Goal: Find specific page/section: Find specific page/section

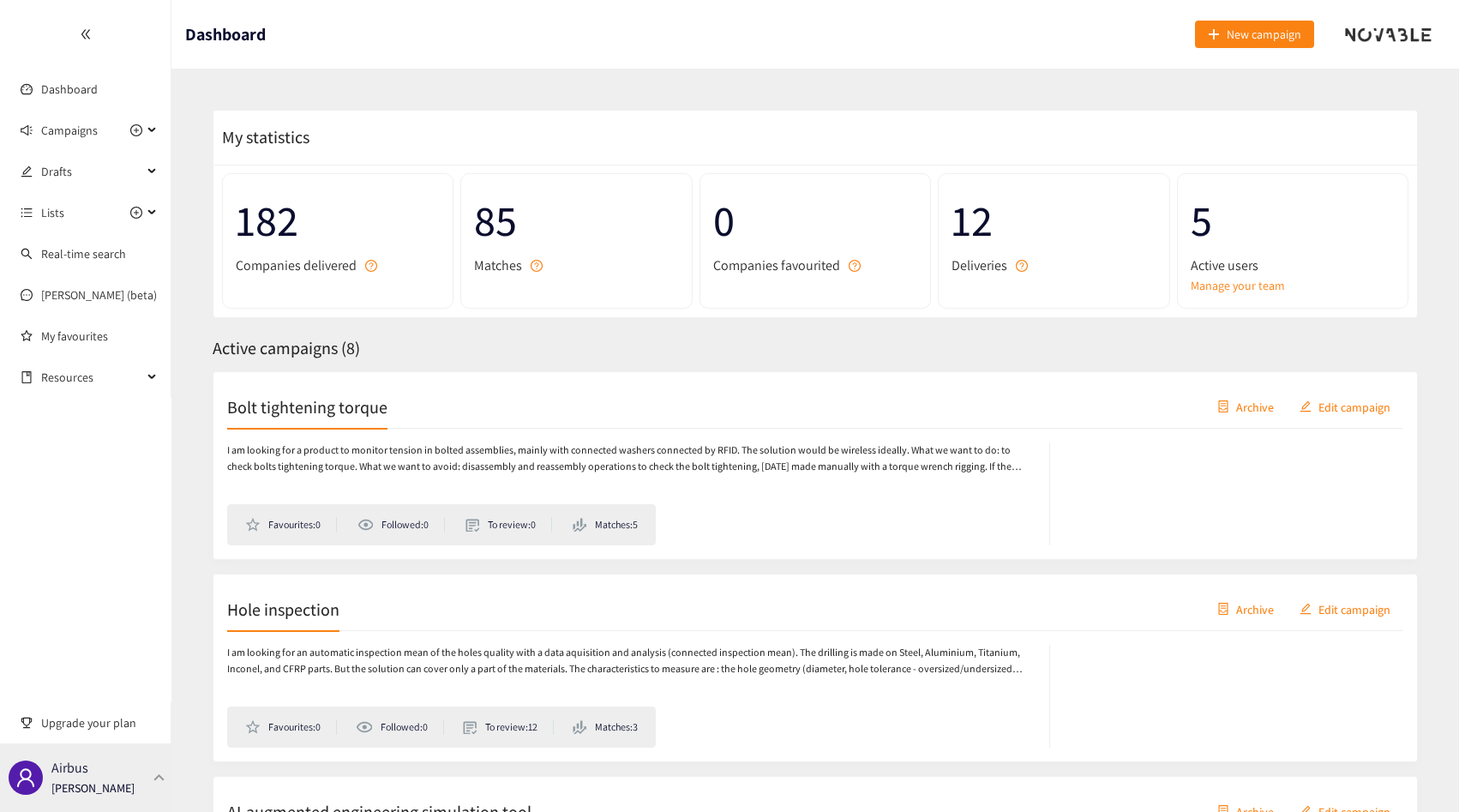
click at [107, 755] on div "Airbus Thibaut Jacobs" at bounding box center [85, 777] width 172 height 69
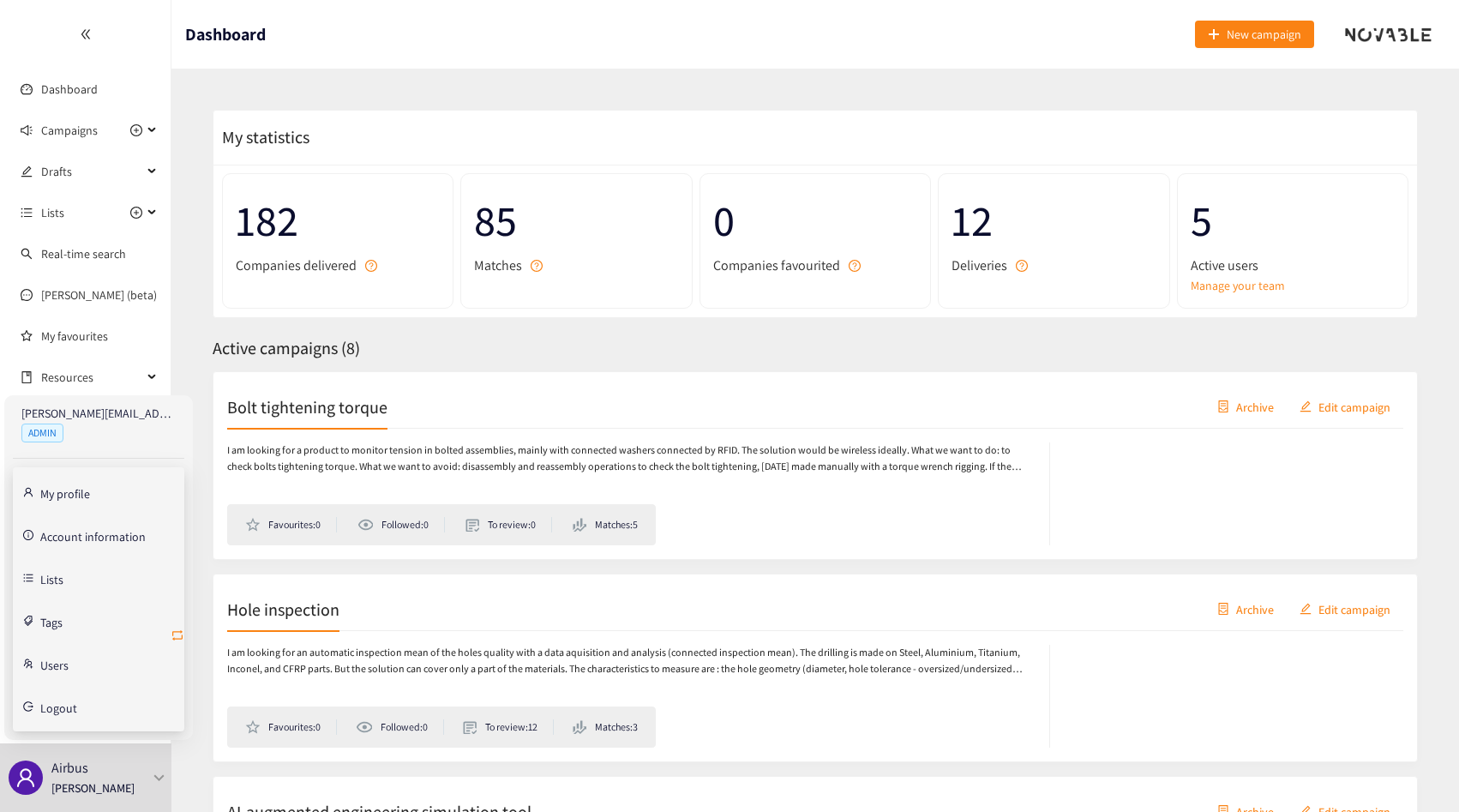
click at [176, 635] on icon "retweet" at bounding box center [177, 635] width 14 height 14
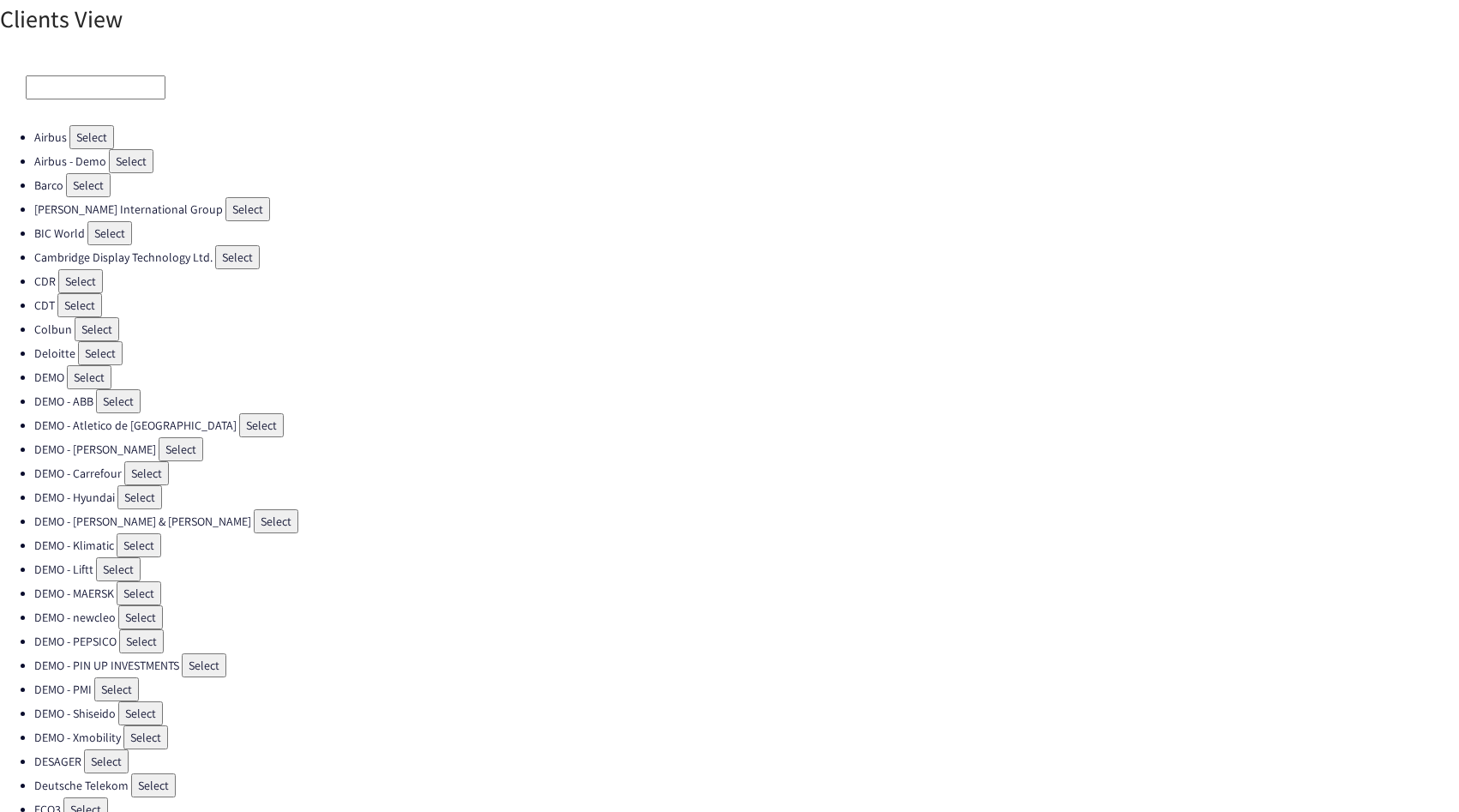
click at [107, 89] on input at bounding box center [96, 87] width 140 height 24
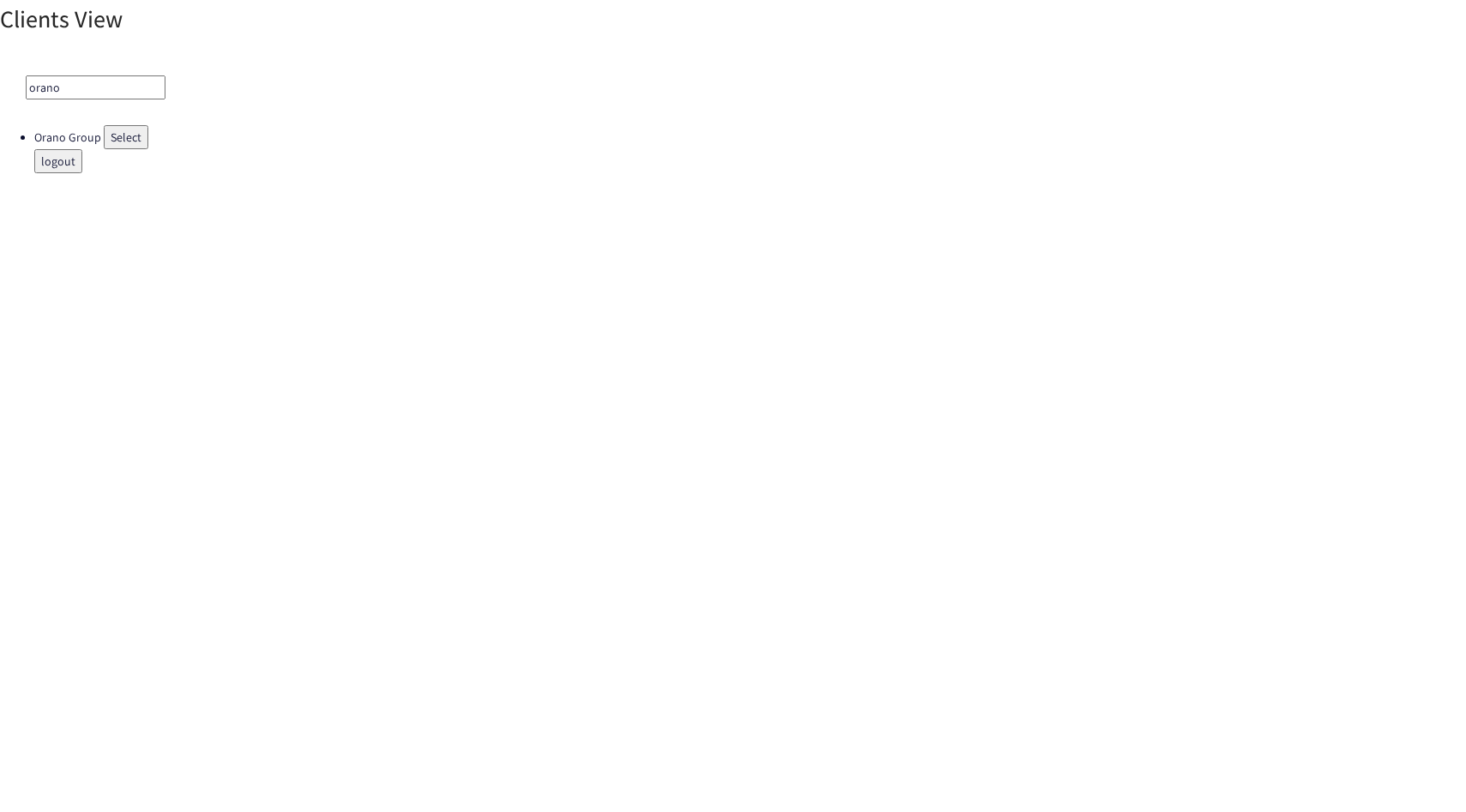
type input "orano"
click at [107, 122] on div "orano" at bounding box center [733, 87] width 1466 height 75
click at [108, 130] on button "Select" at bounding box center [126, 137] width 45 height 24
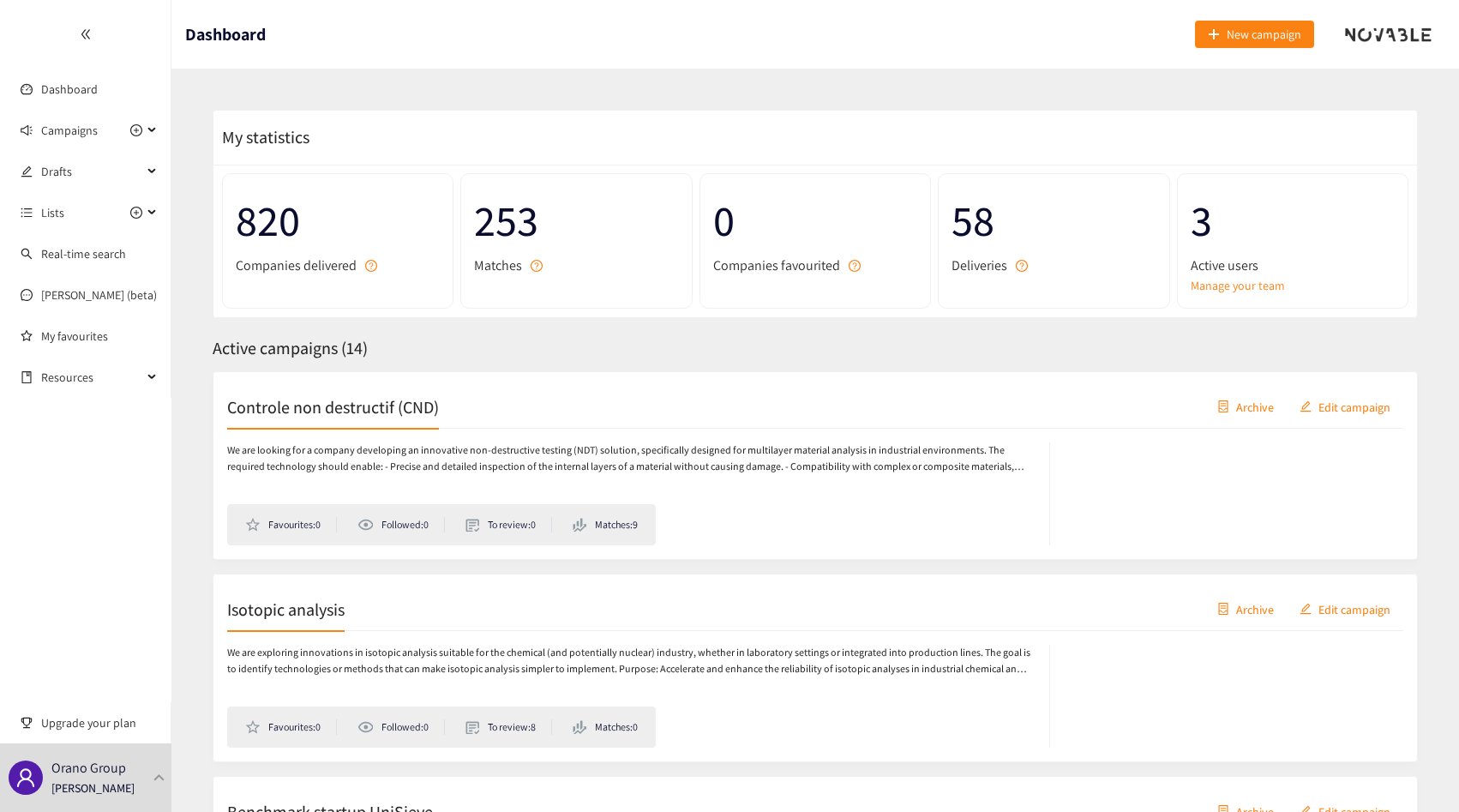
click at [360, 394] on h2 "Controle non destructif (CND)" at bounding box center [333, 406] width 211 height 24
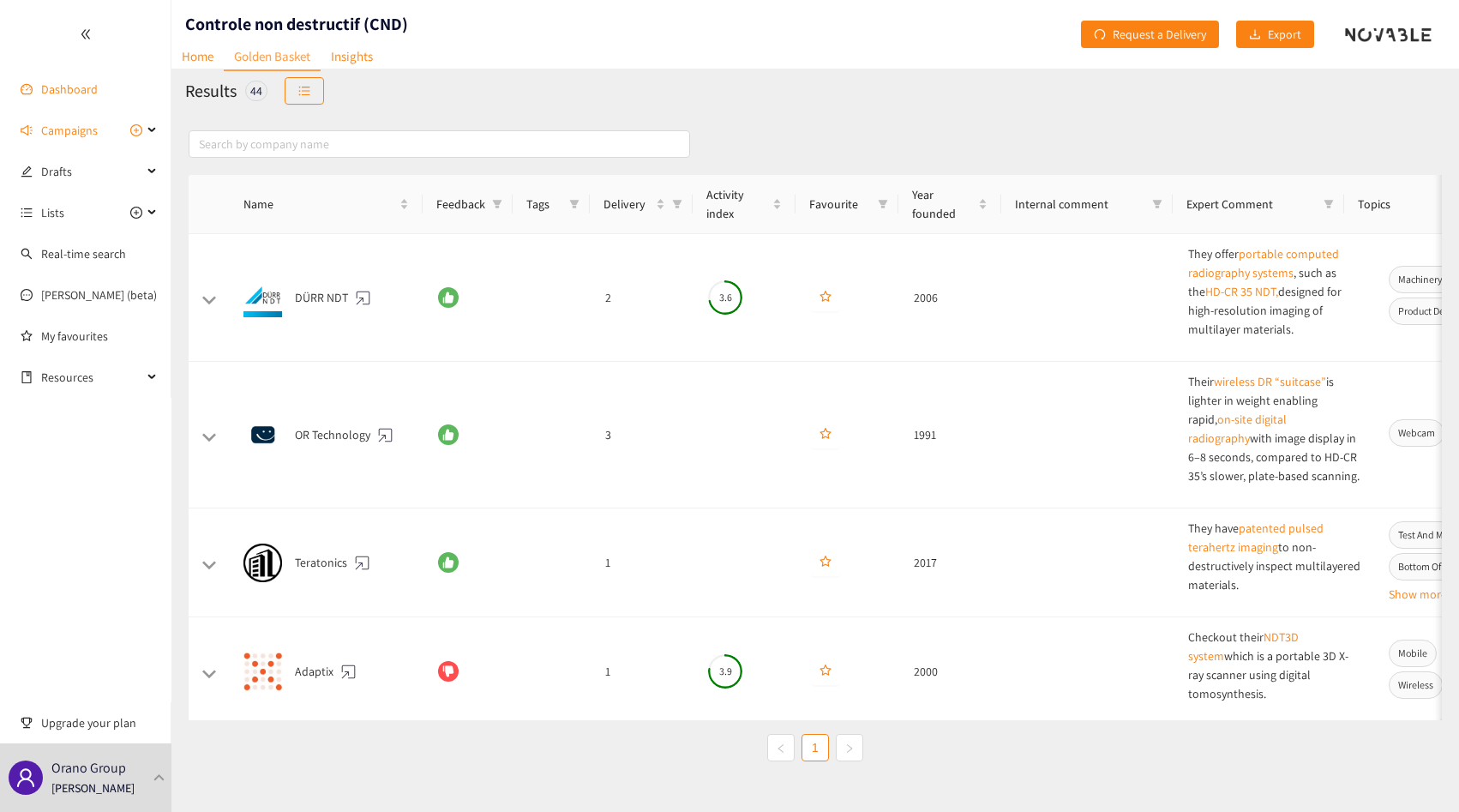
click at [68, 84] on link "Dashboard" at bounding box center [70, 89] width 57 height 16
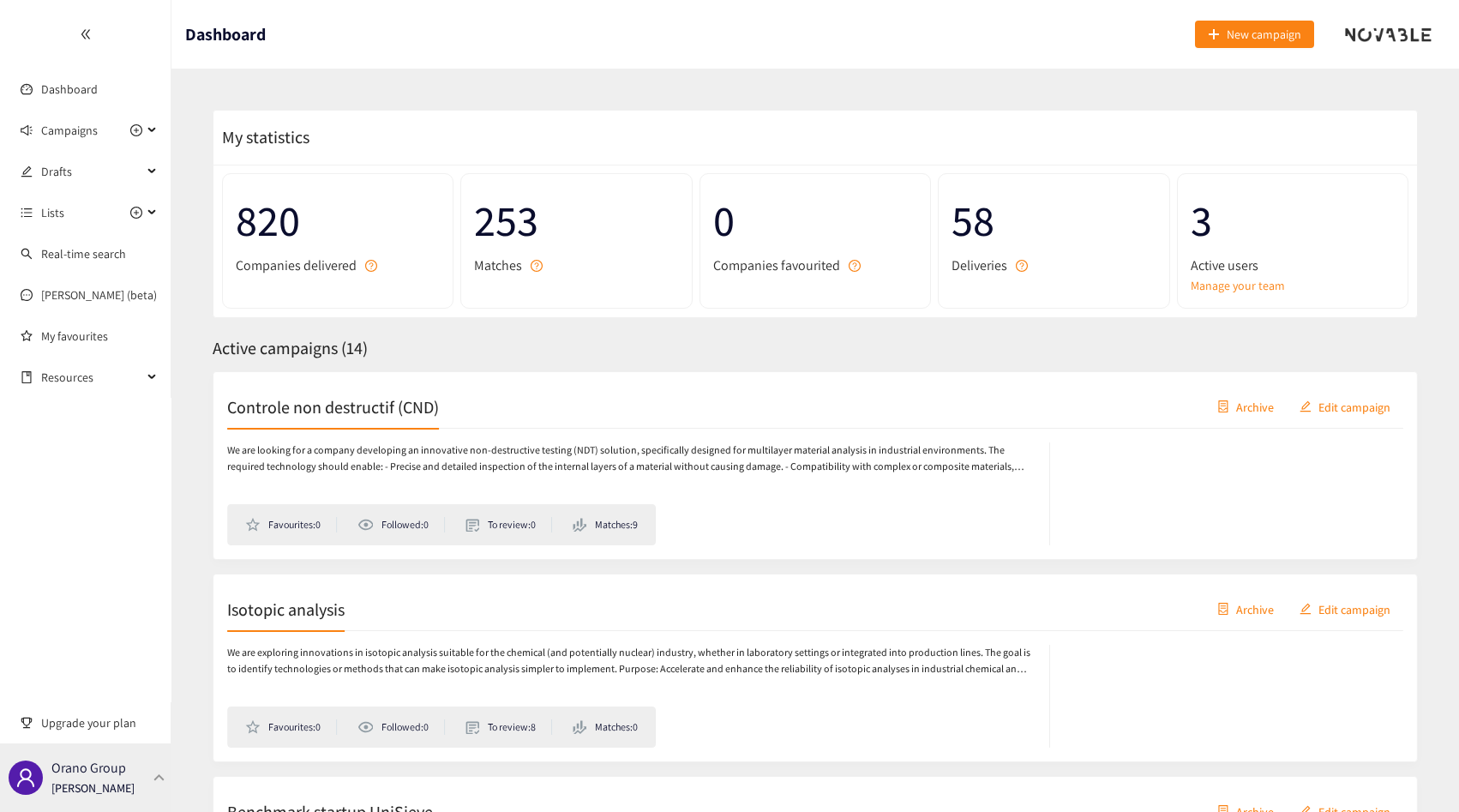
click at [90, 773] on p "Orano Group" at bounding box center [88, 767] width 74 height 21
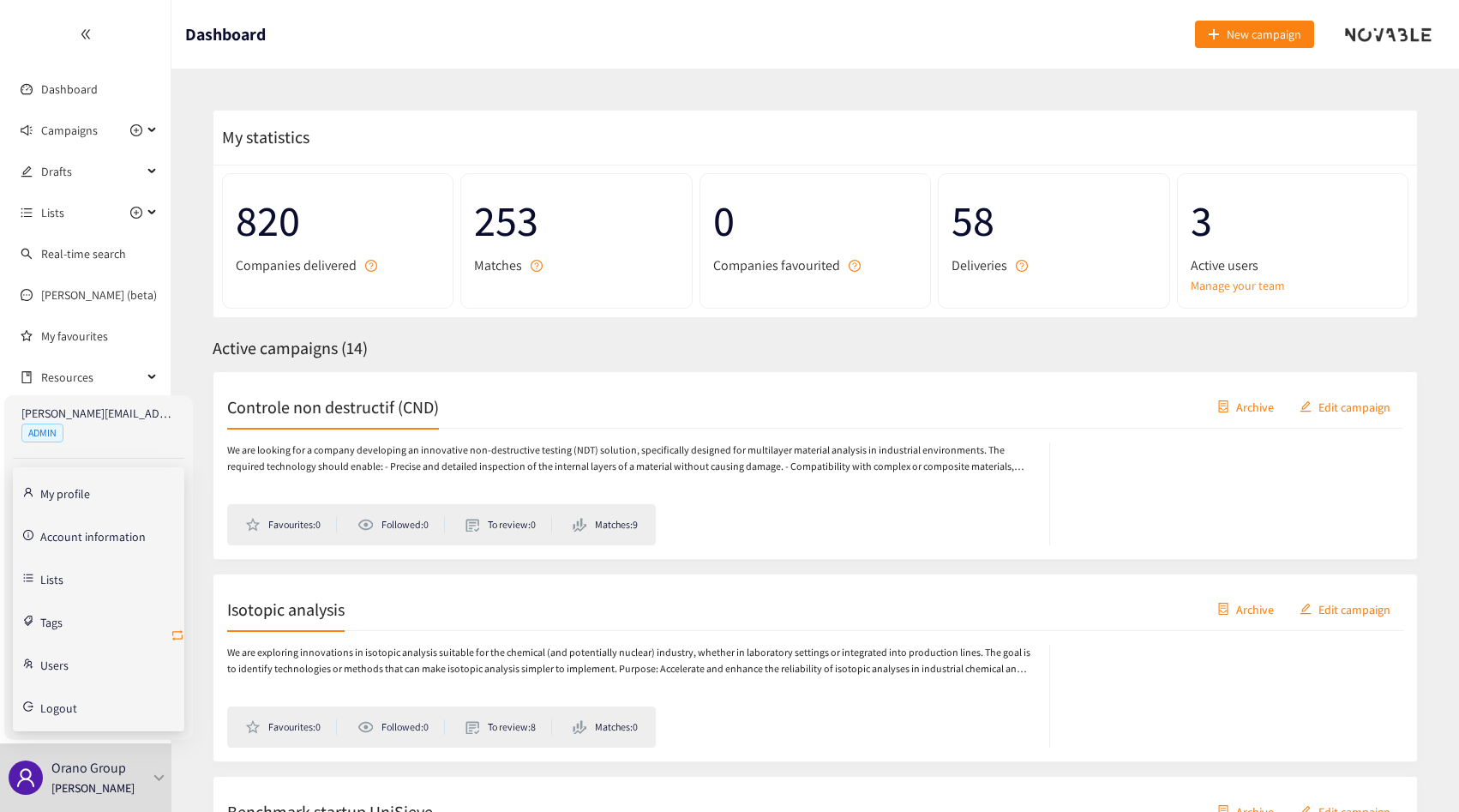
click at [175, 637] on icon "retweet" at bounding box center [177, 635] width 10 height 10
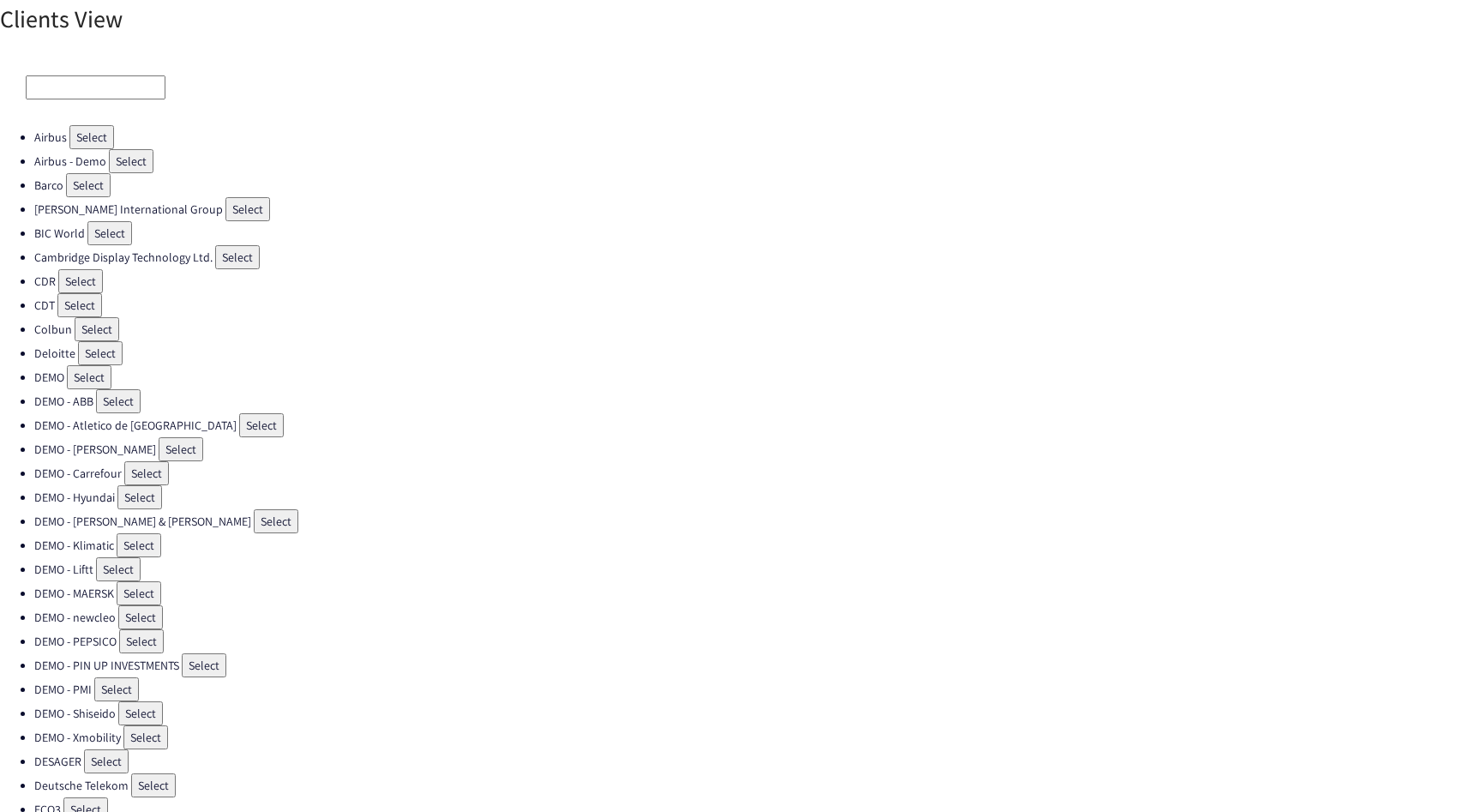
click at [98, 93] on input at bounding box center [96, 87] width 140 height 24
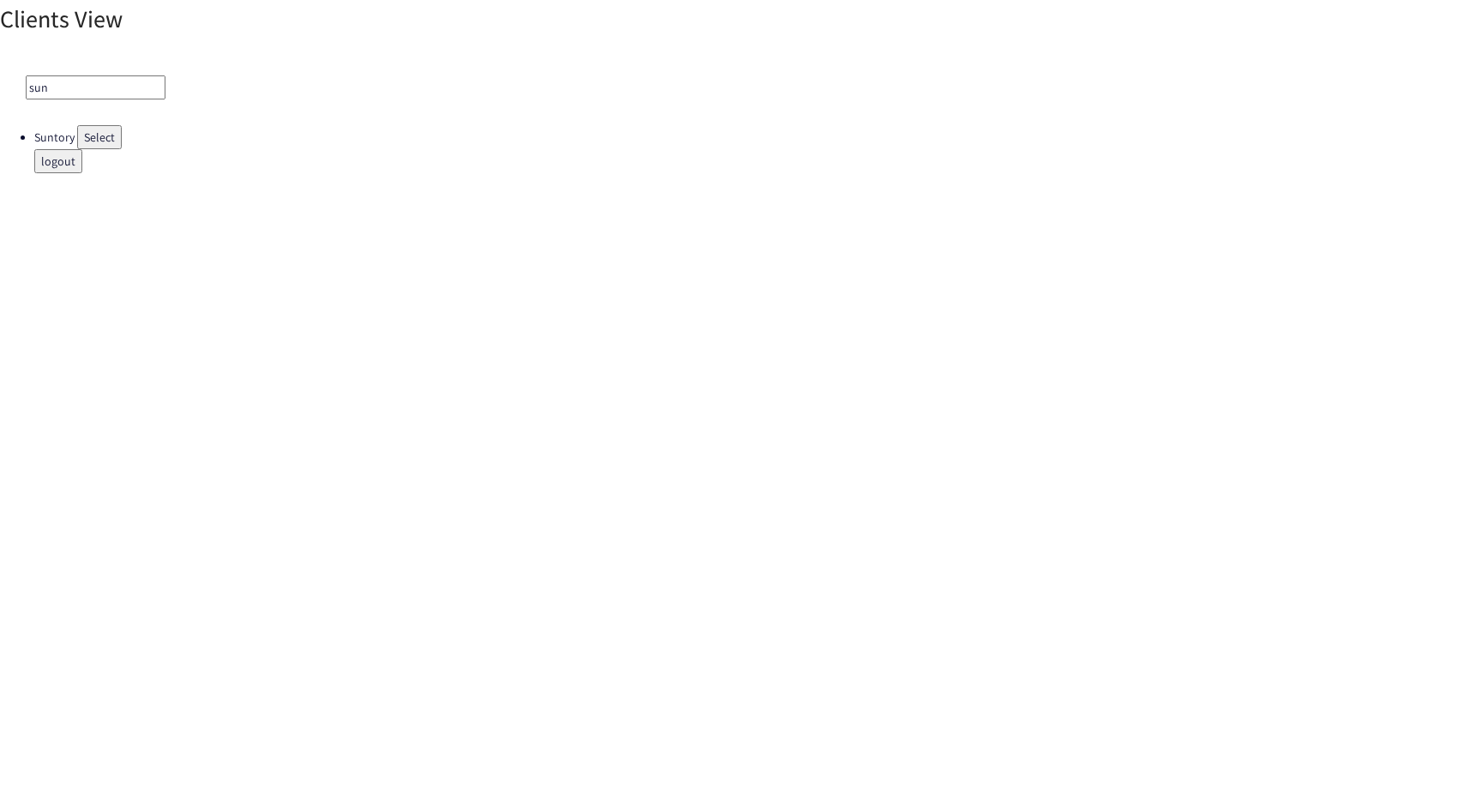
type input "sun"
click at [99, 128] on button "Select" at bounding box center [99, 137] width 45 height 24
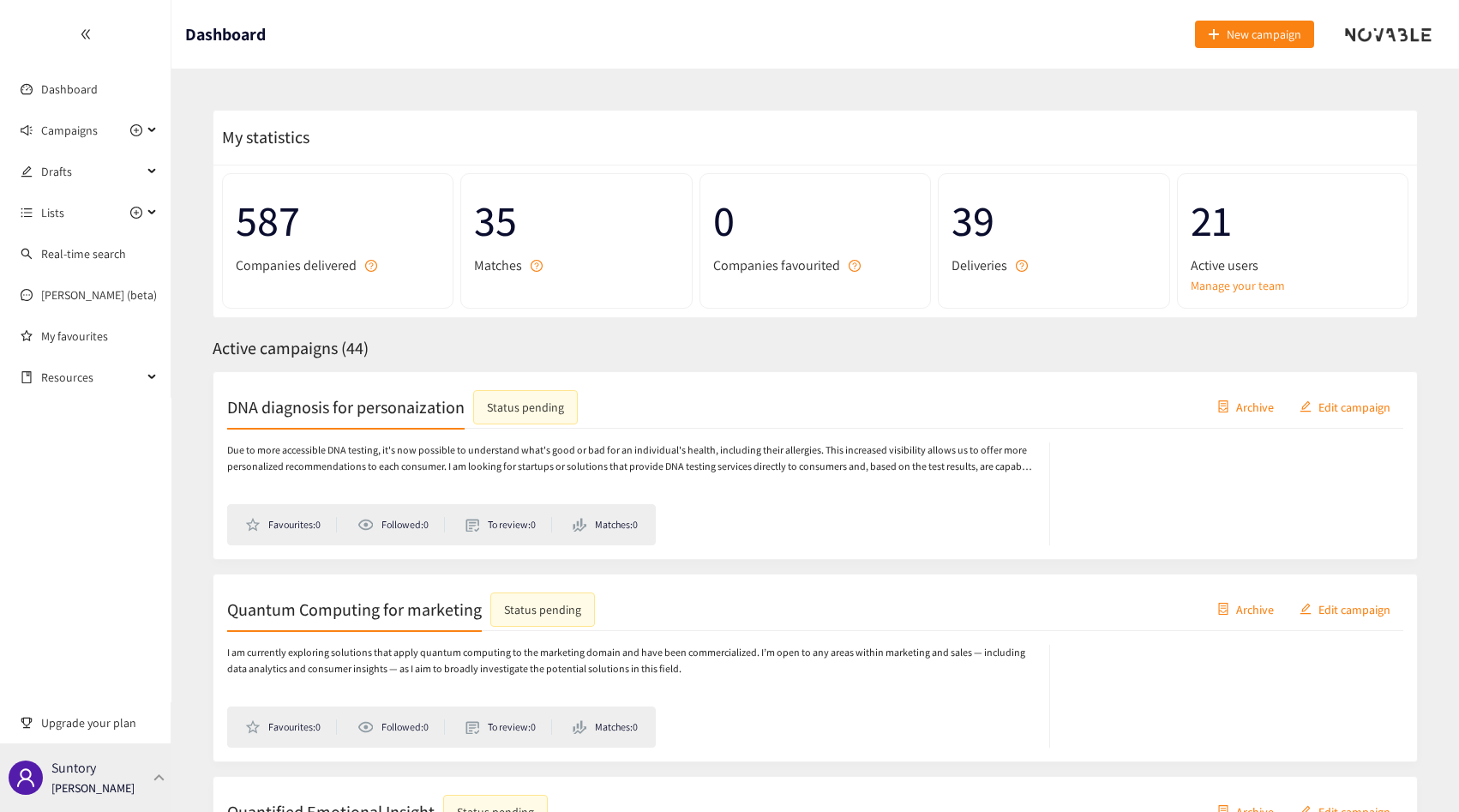
click at [110, 771] on div "Suntory Thibaut Jacobs" at bounding box center [93, 777] width 84 height 26
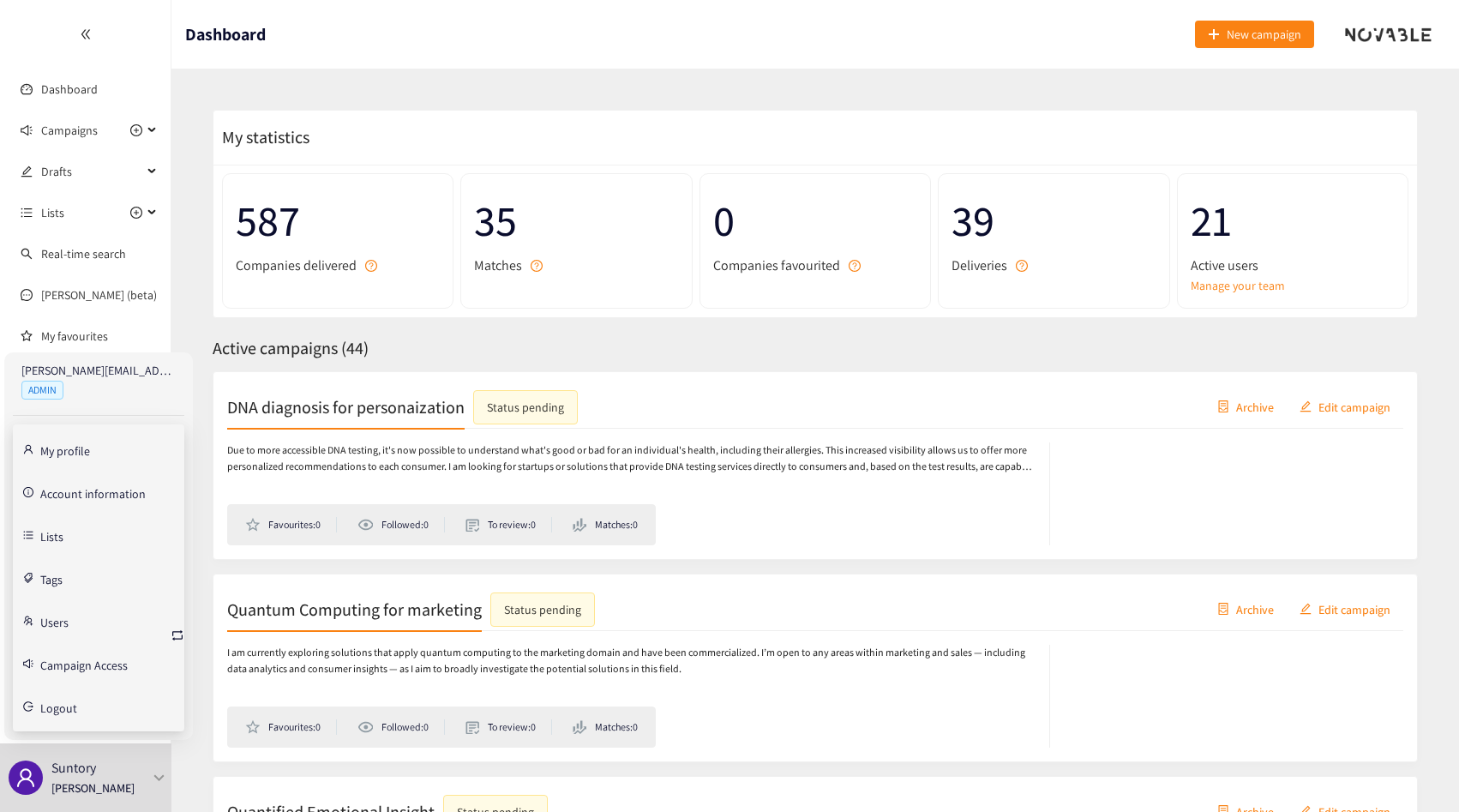
click at [78, 494] on link "Account information" at bounding box center [93, 491] width 106 height 16
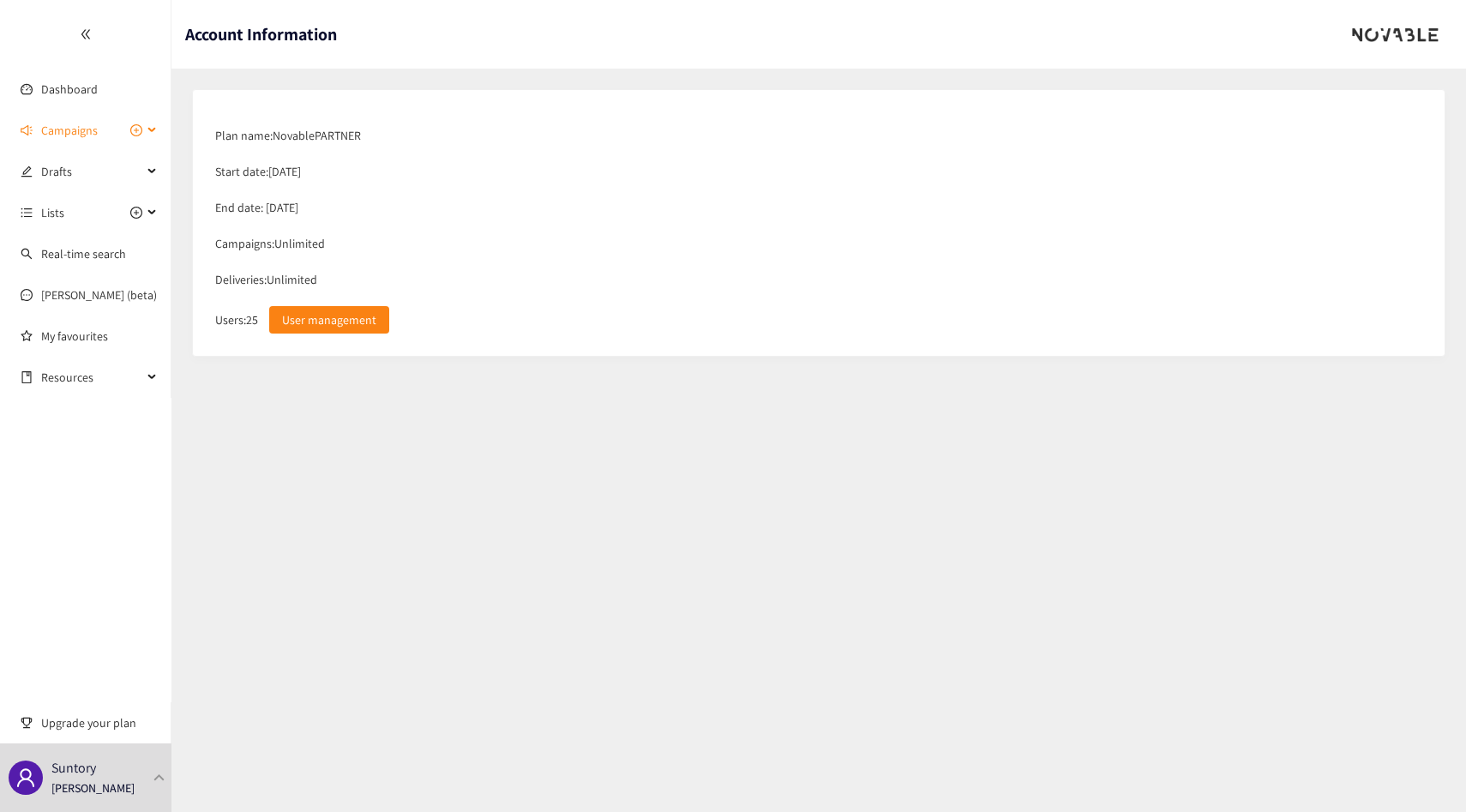
click at [57, 136] on span "Campaigns" at bounding box center [70, 130] width 57 height 34
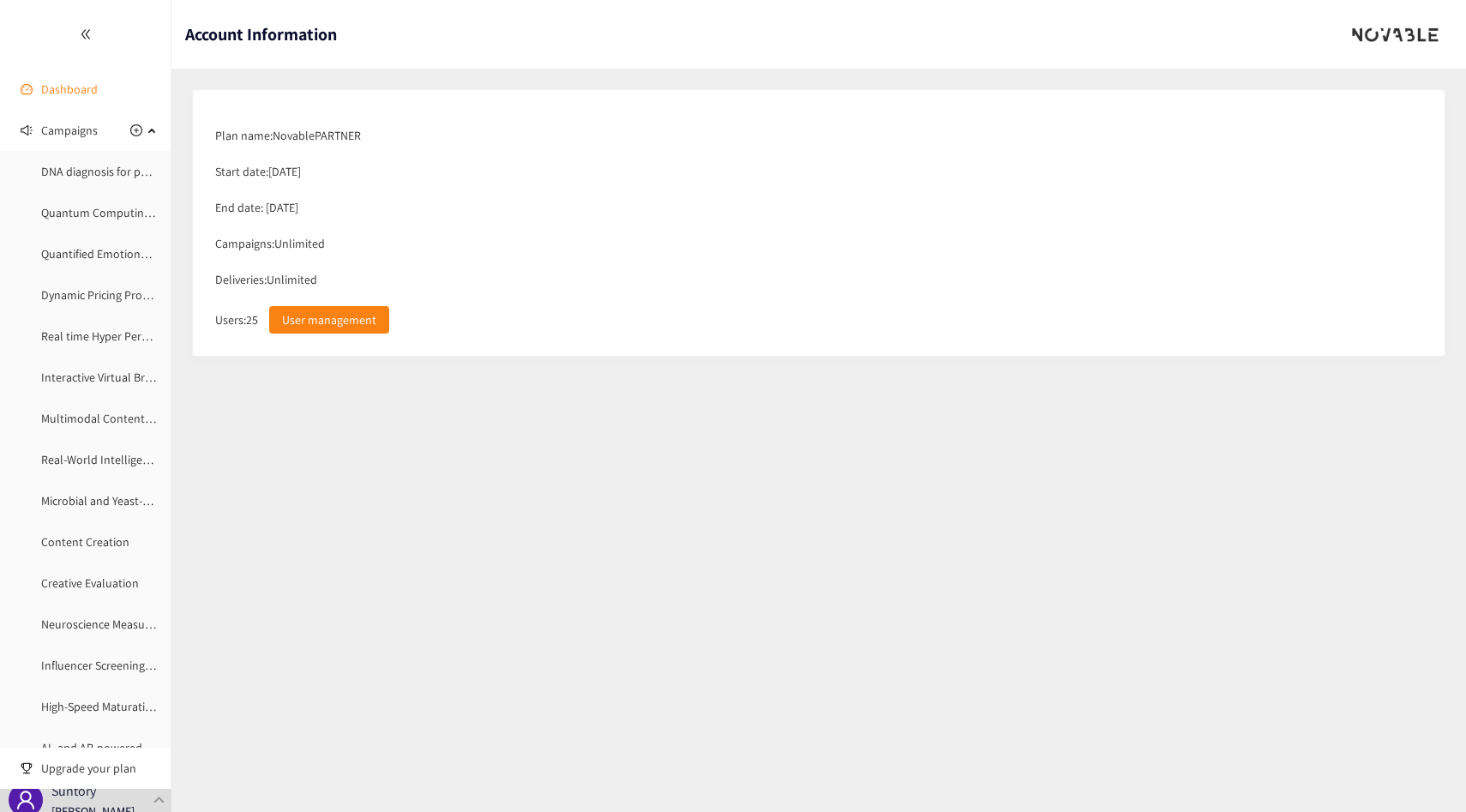
click at [70, 96] on link "Dashboard" at bounding box center [70, 89] width 57 height 16
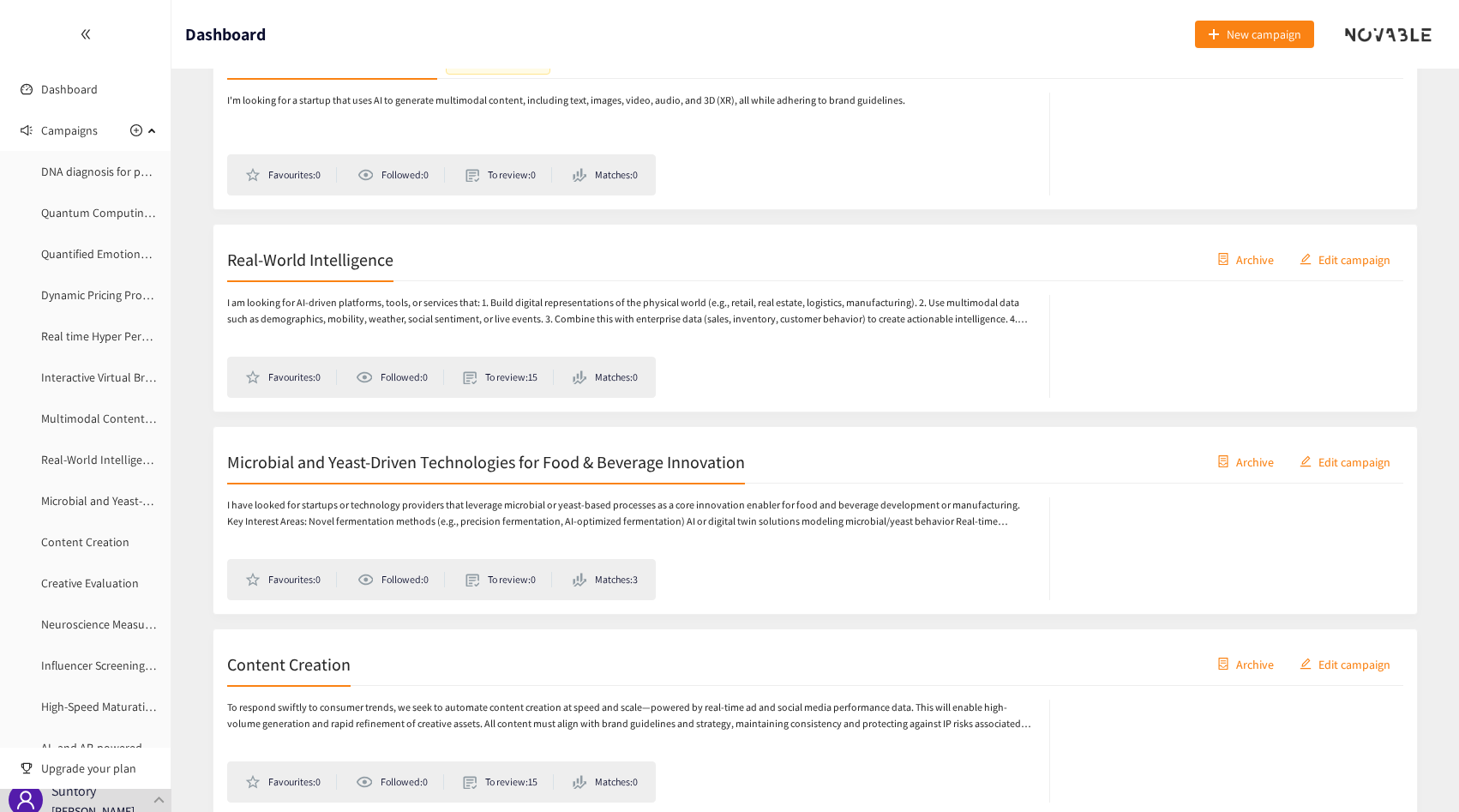
scroll to position [1630, 0]
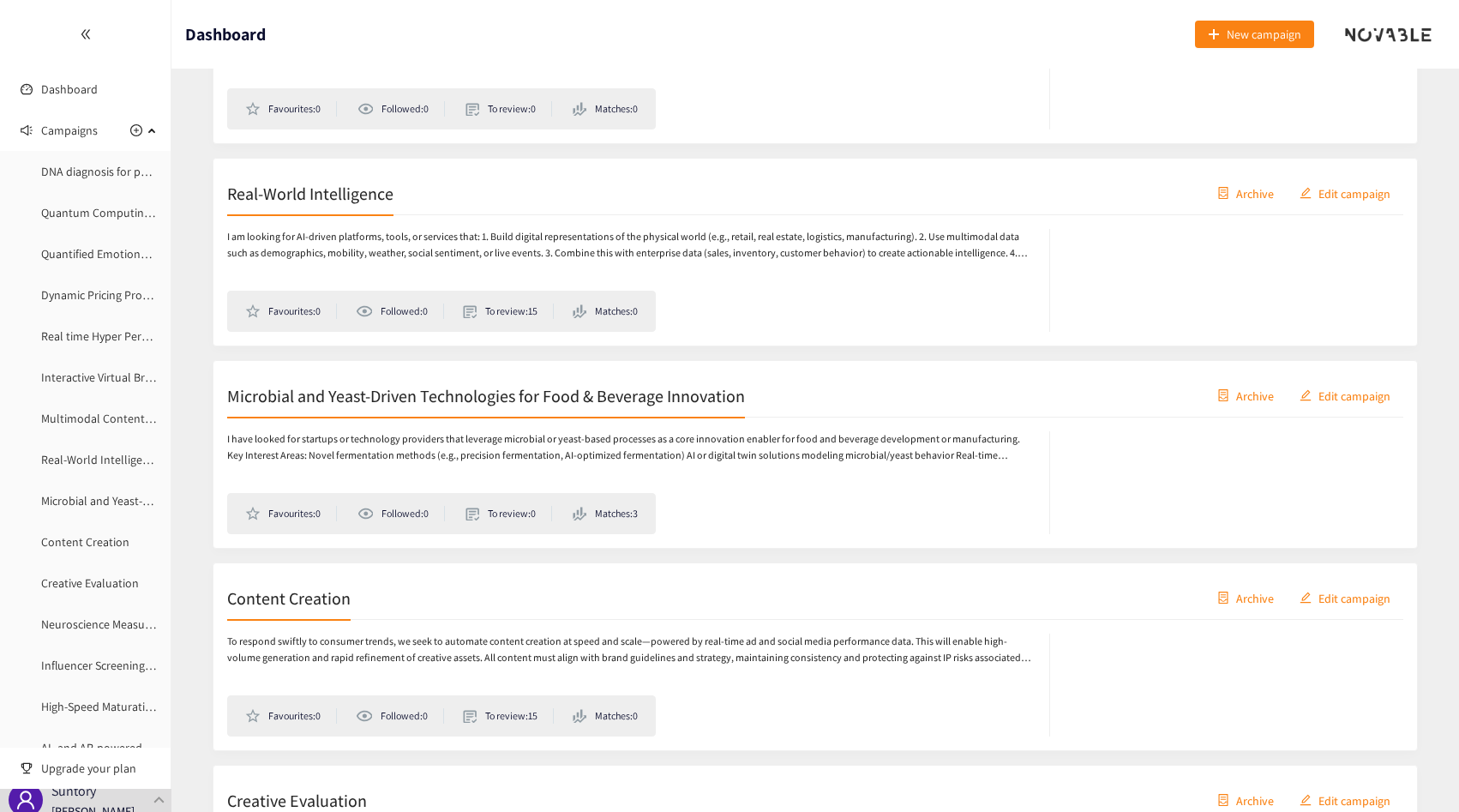
click at [481, 435] on p "I have looked for startups or technology providers that leverage microbial or y…" at bounding box center [629, 446] width 805 height 32
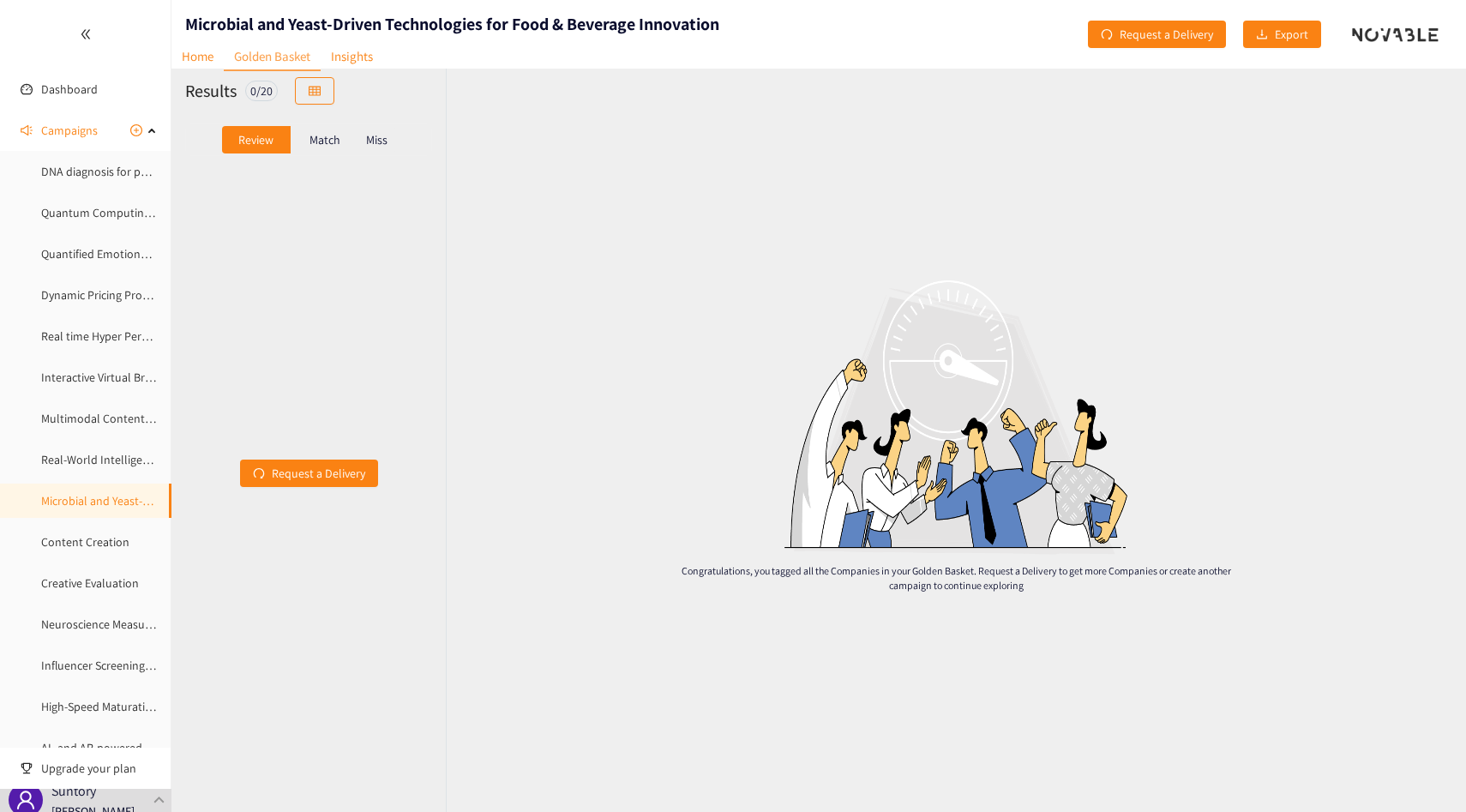
click at [332, 138] on p "Match" at bounding box center [325, 140] width 31 height 14
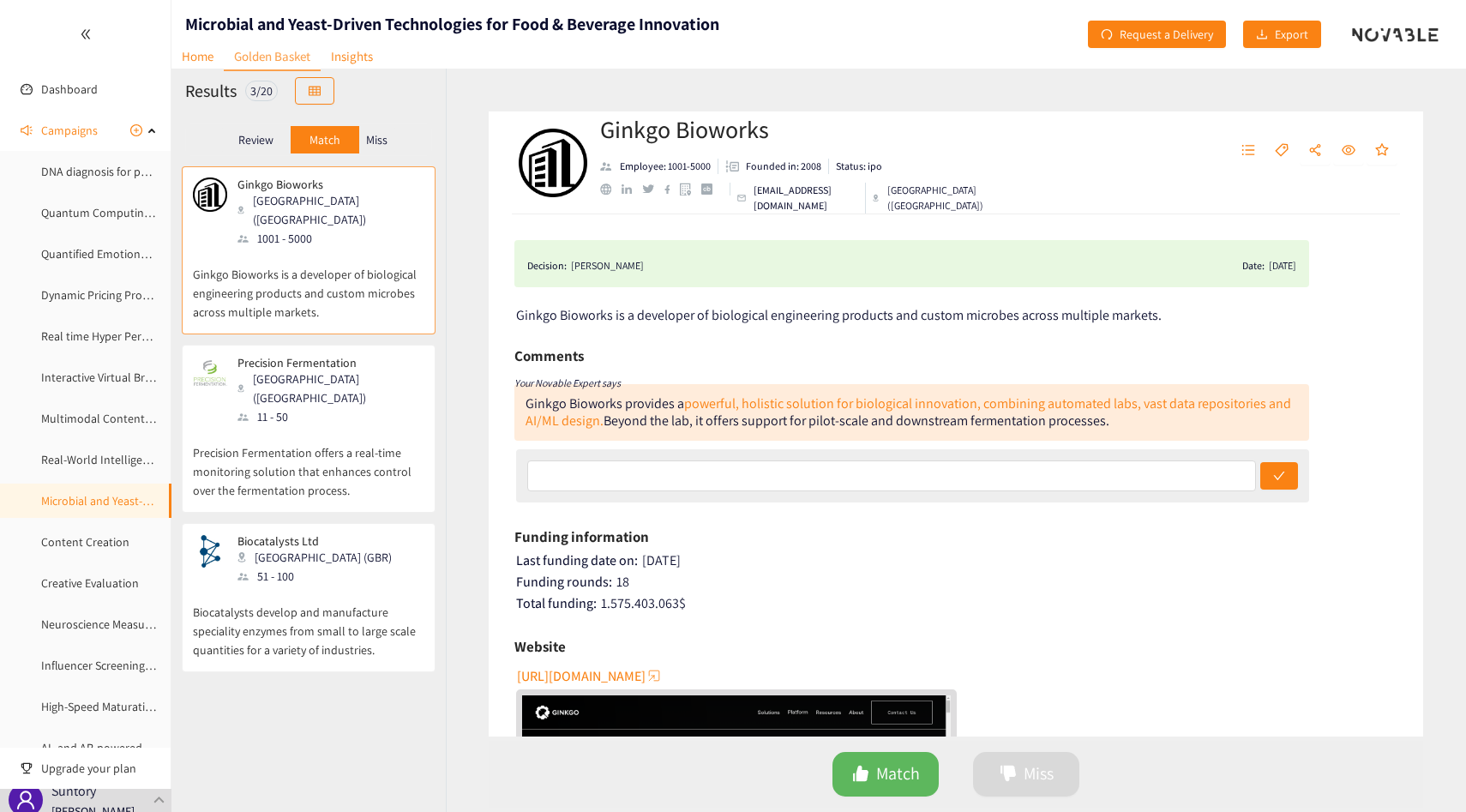
click at [366, 140] on p "Miss" at bounding box center [376, 140] width 21 height 14
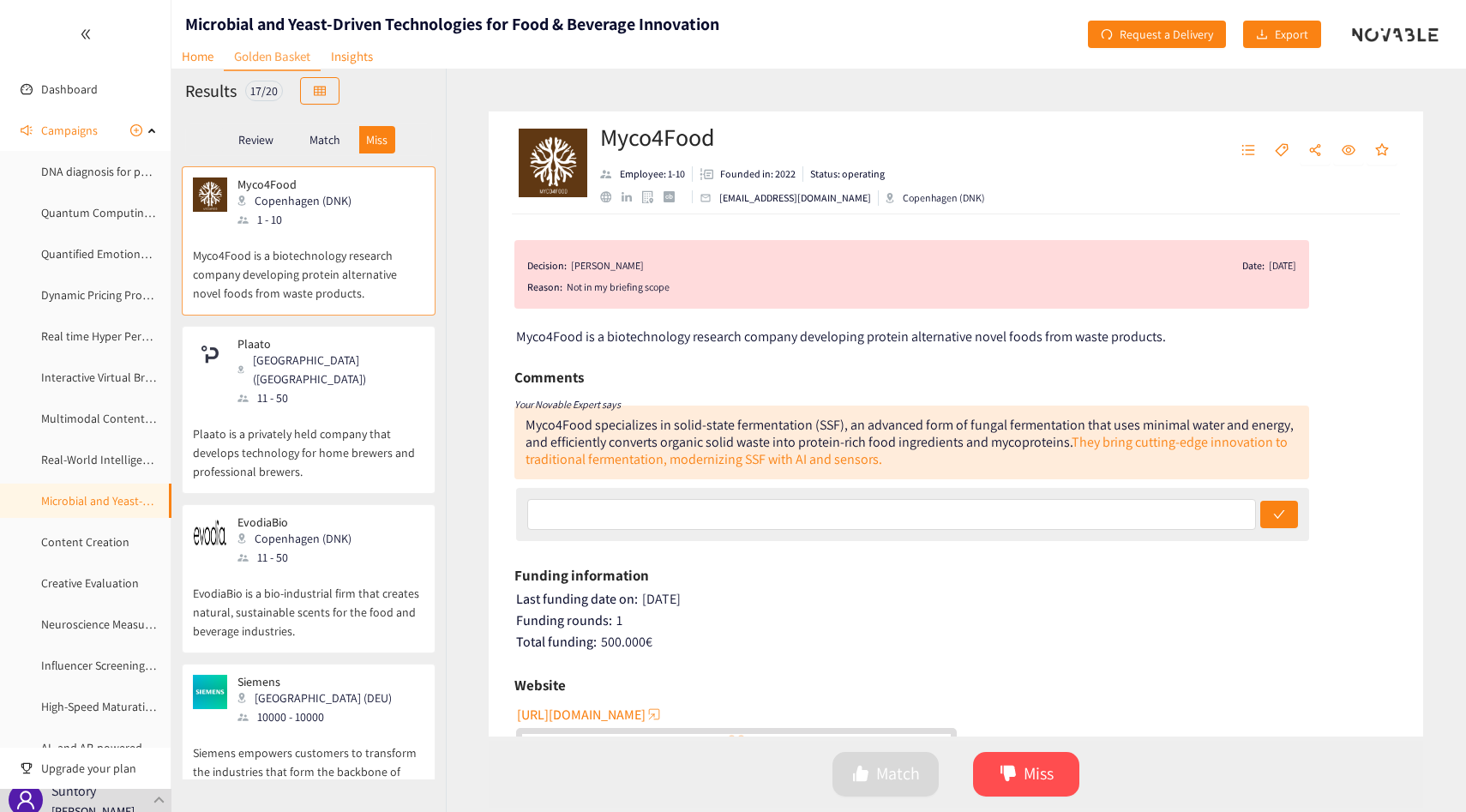
click at [317, 140] on p "Match" at bounding box center [325, 140] width 31 height 14
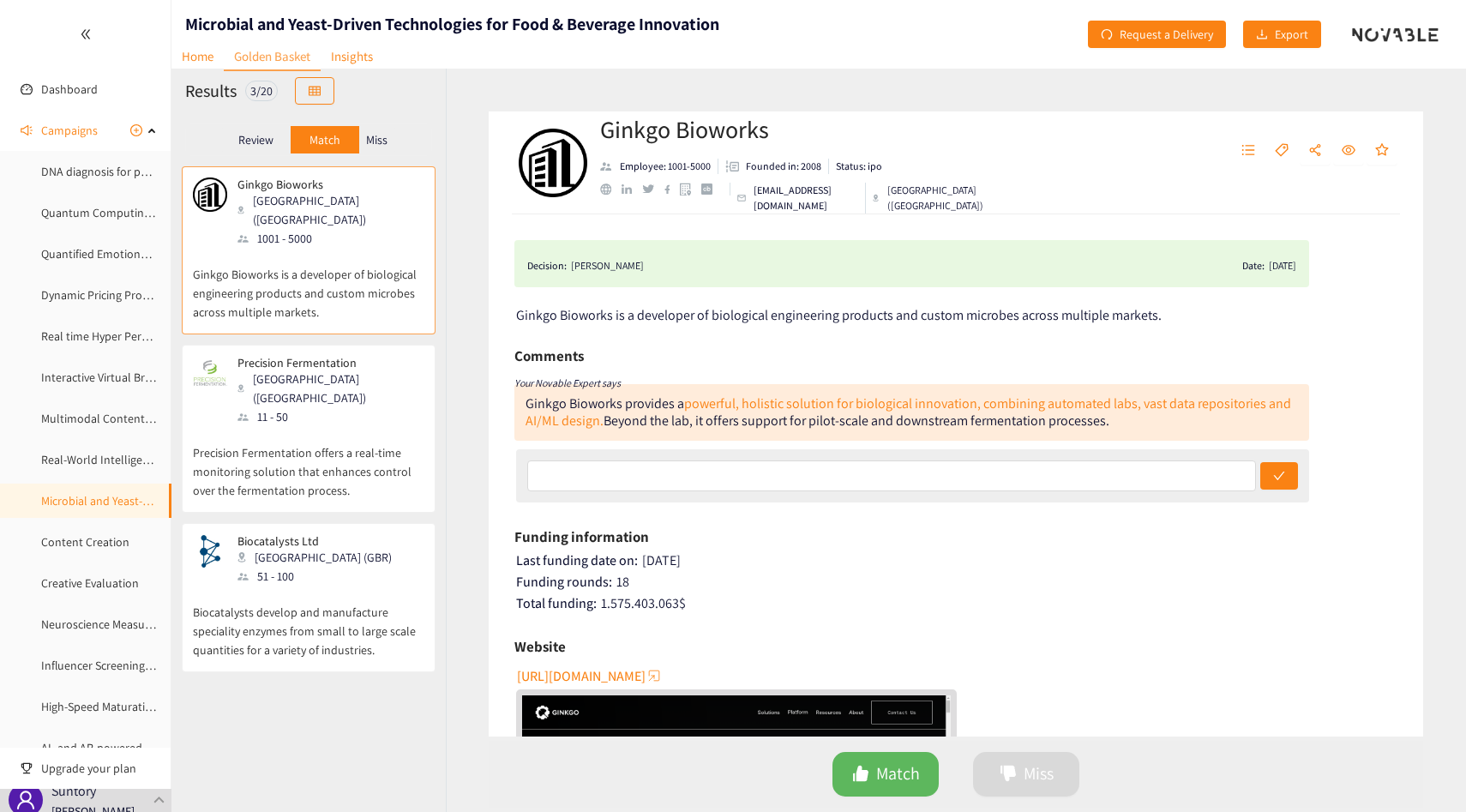
click at [1085, 77] on div "Ginkgo Bioworks Employee: 1001-5000 Founded in: 2008 Status: ipo info@ginkgobio…" at bounding box center [955, 440] width 1020 height 743
click at [1125, 39] on span "Request a Delivery" at bounding box center [1167, 34] width 94 height 19
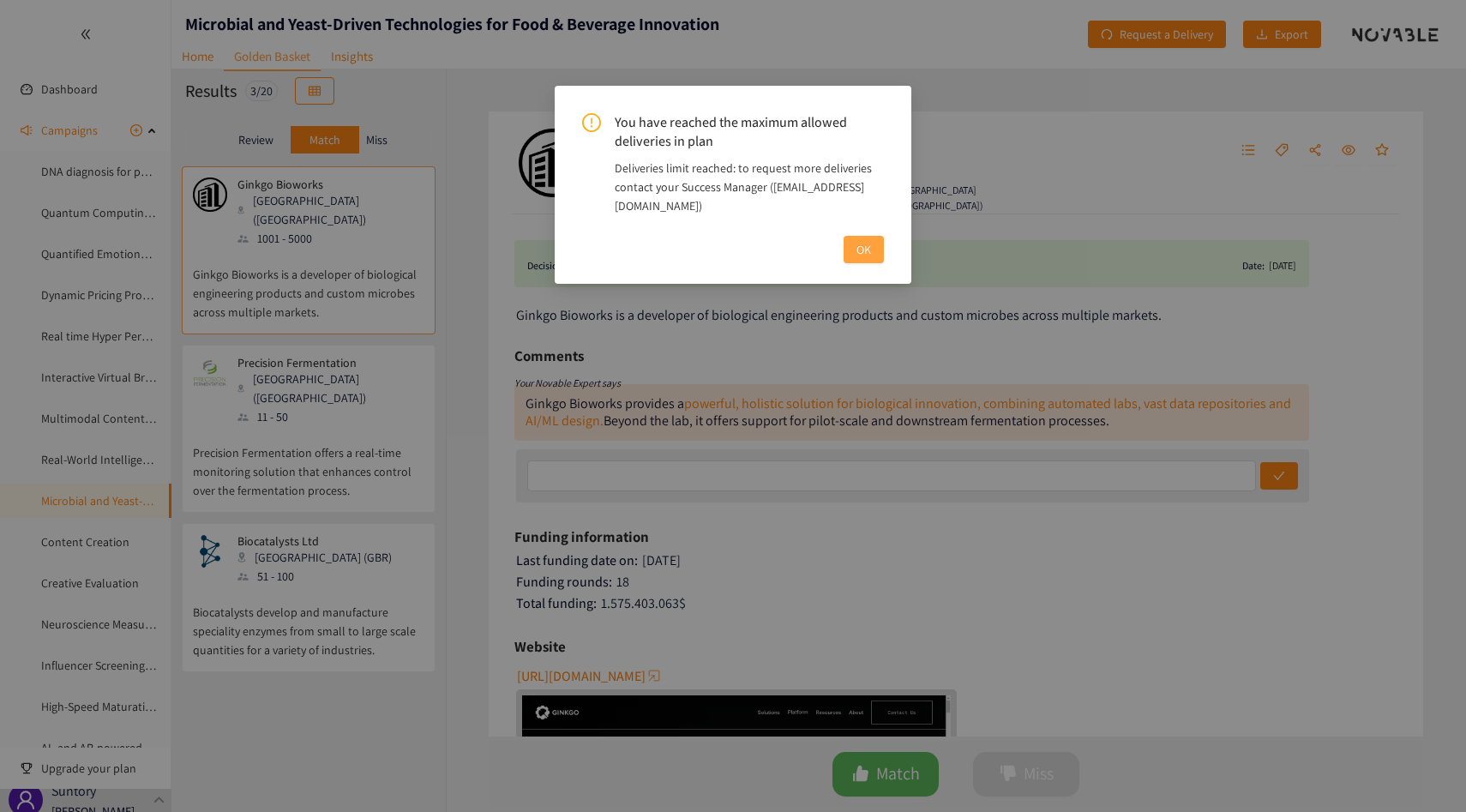
click at [856, 251] on span "OK" at bounding box center [863, 249] width 15 height 19
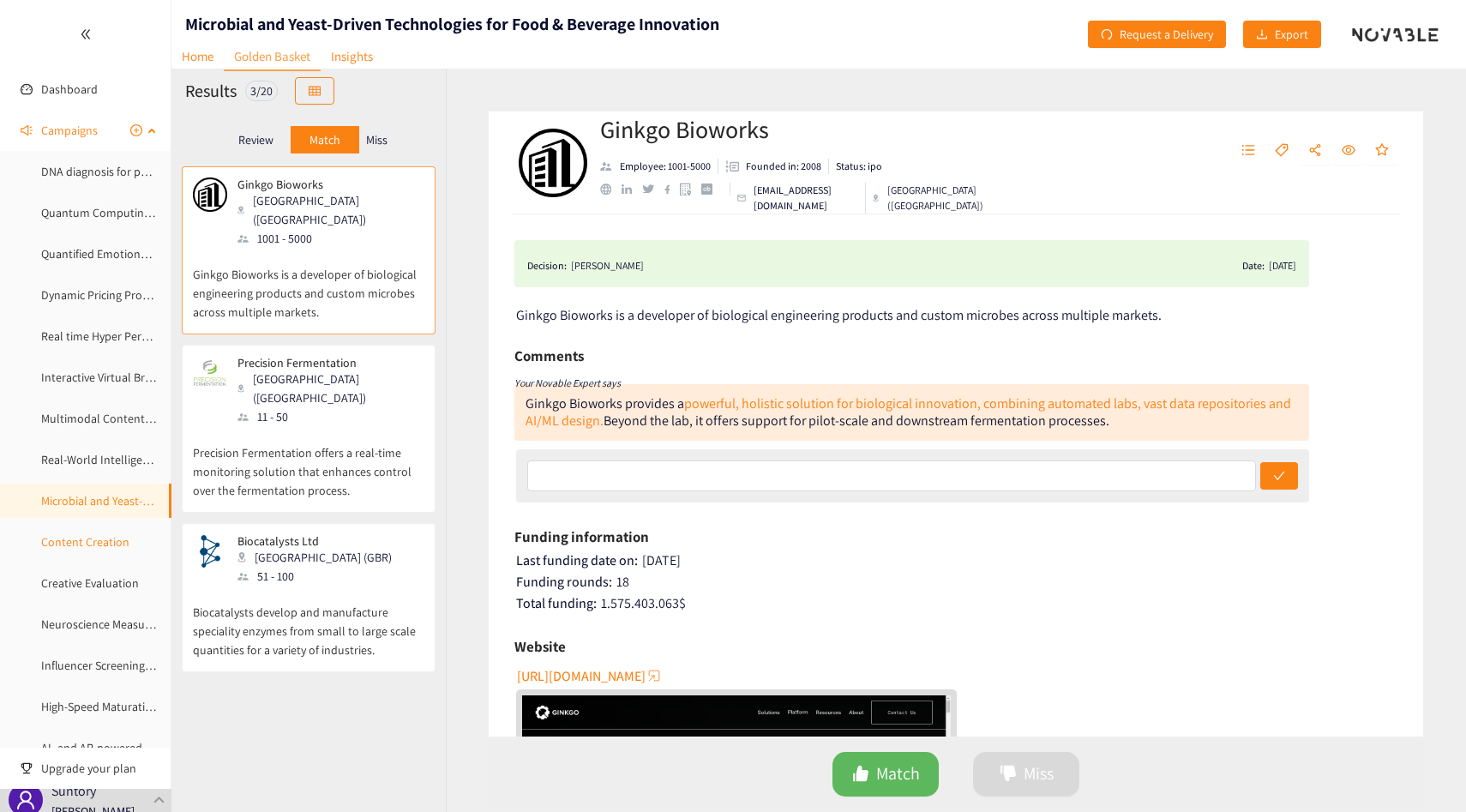
click at [71, 539] on link "Content Creation" at bounding box center [85, 541] width 88 height 16
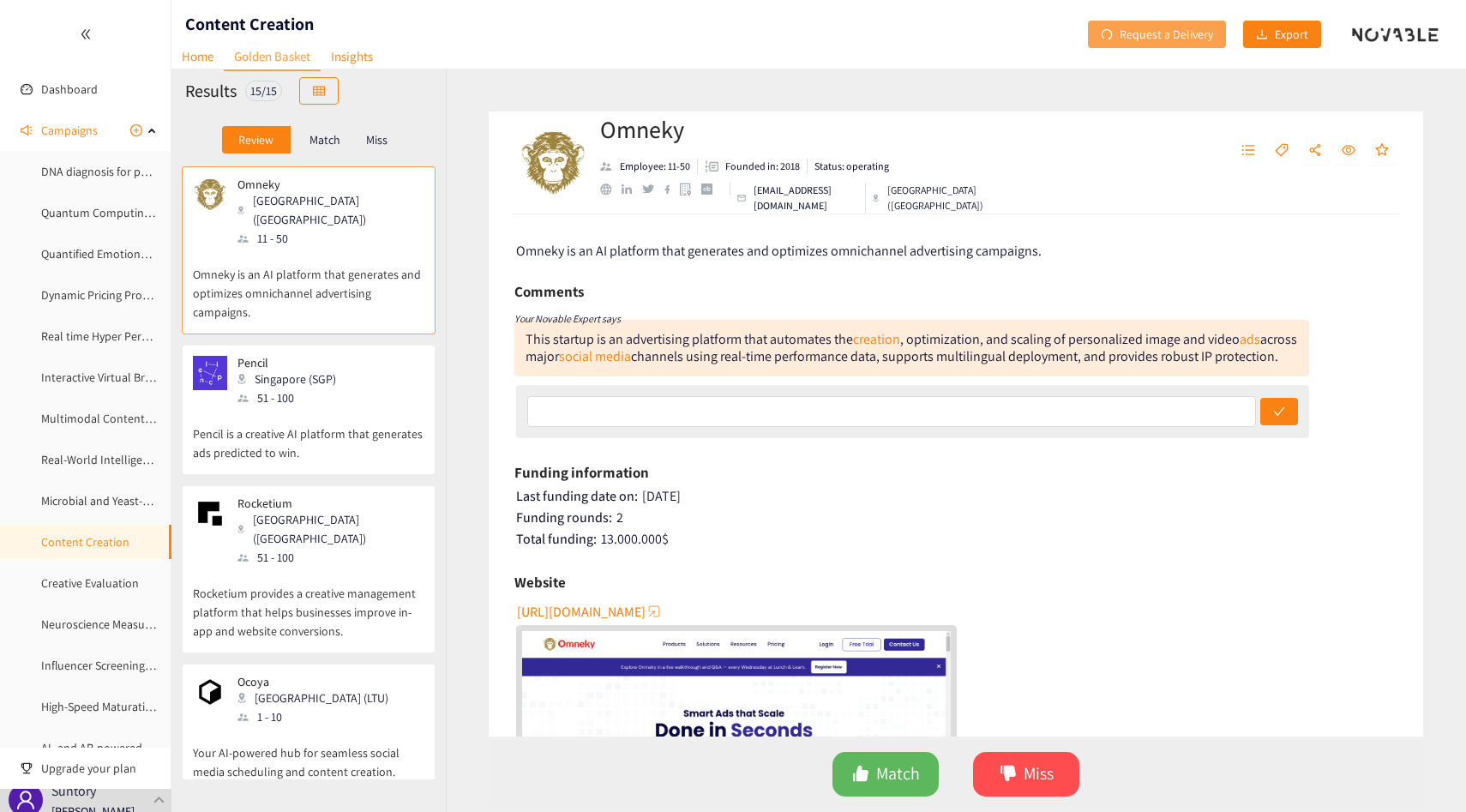
click at [1138, 36] on span "Request a Delivery" at bounding box center [1167, 34] width 94 height 19
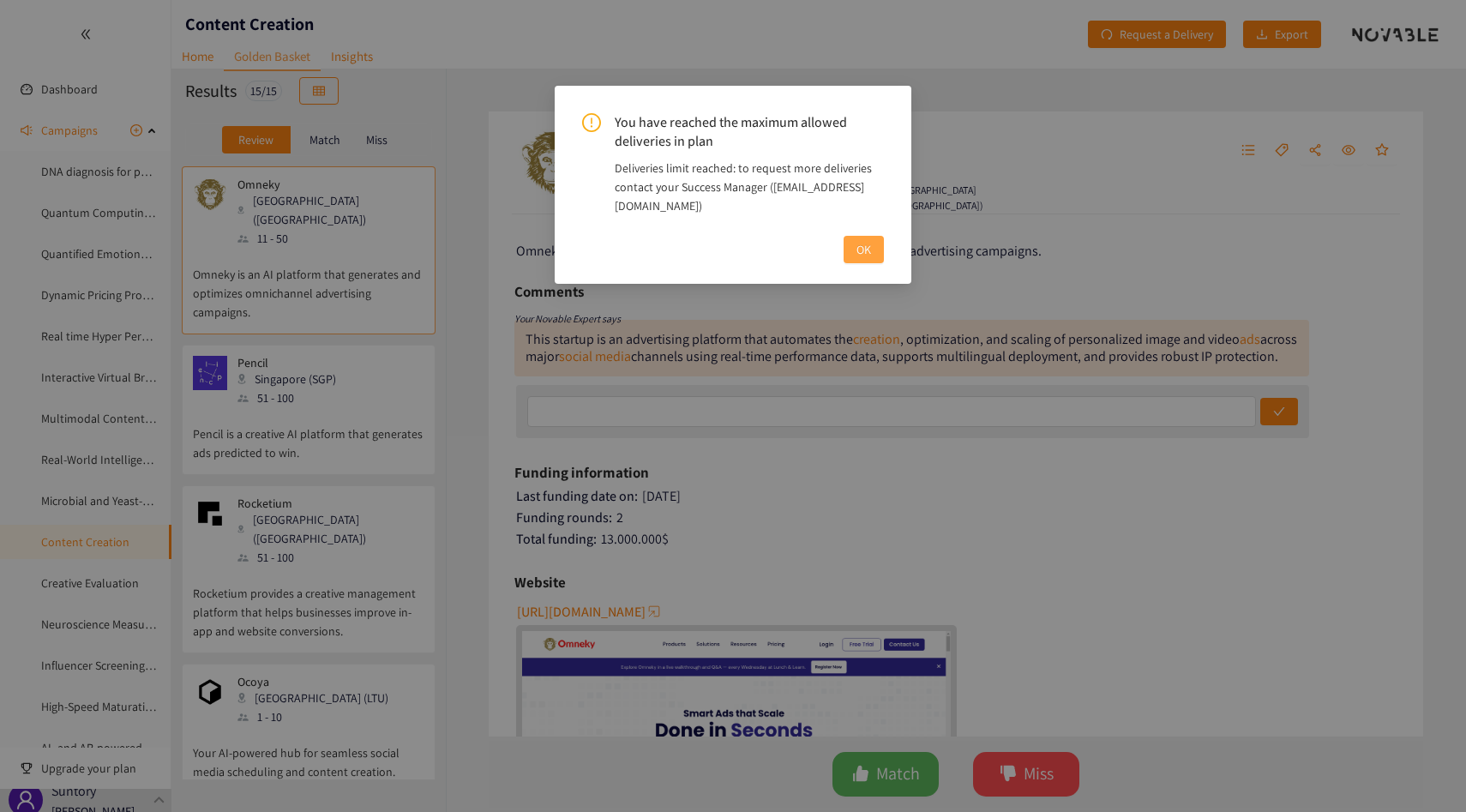
click at [853, 242] on button "OK" at bounding box center [863, 250] width 40 height 28
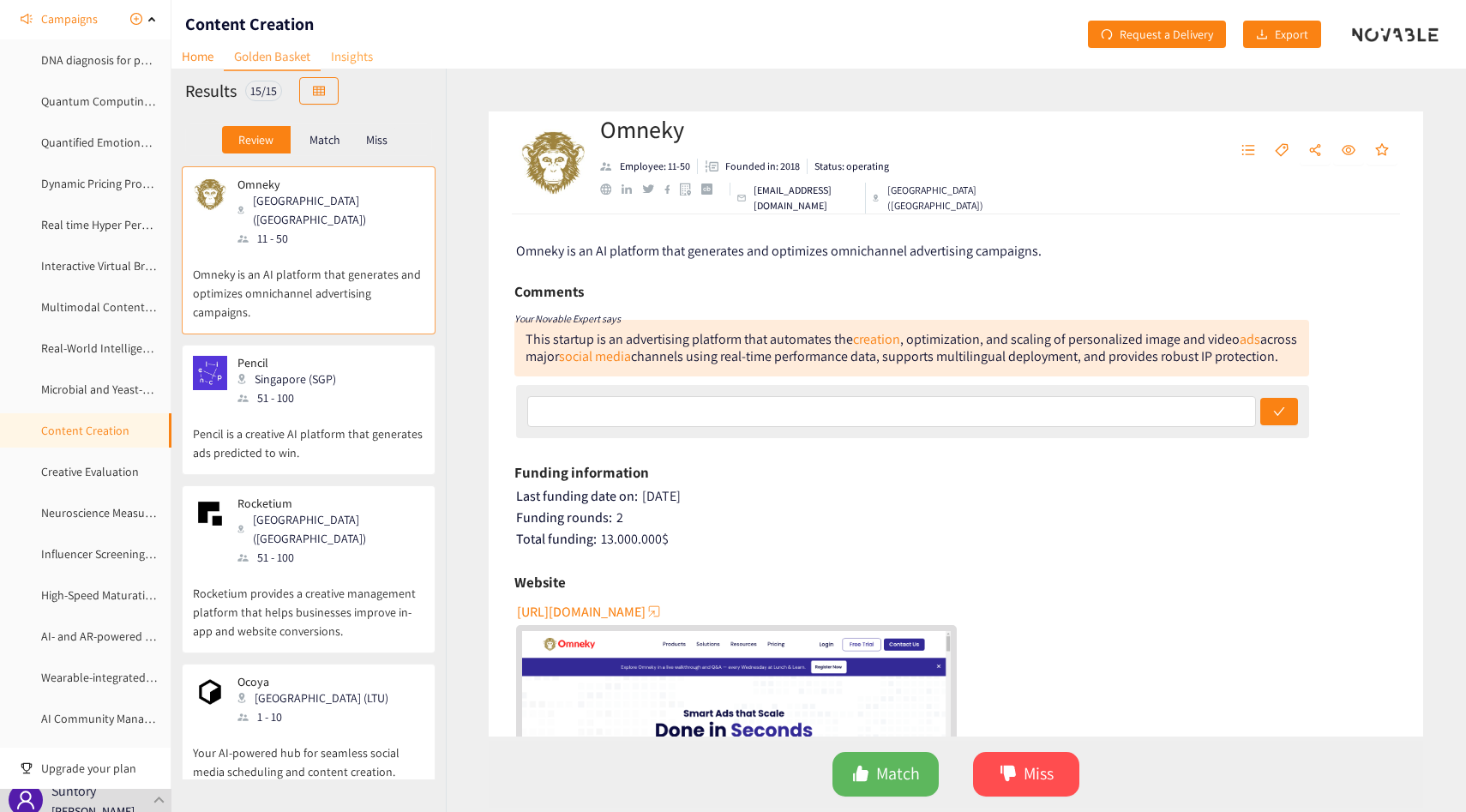
scroll to position [113, 0]
click at [68, 464] on link "Creative Evaluation" at bounding box center [90, 469] width 97 height 16
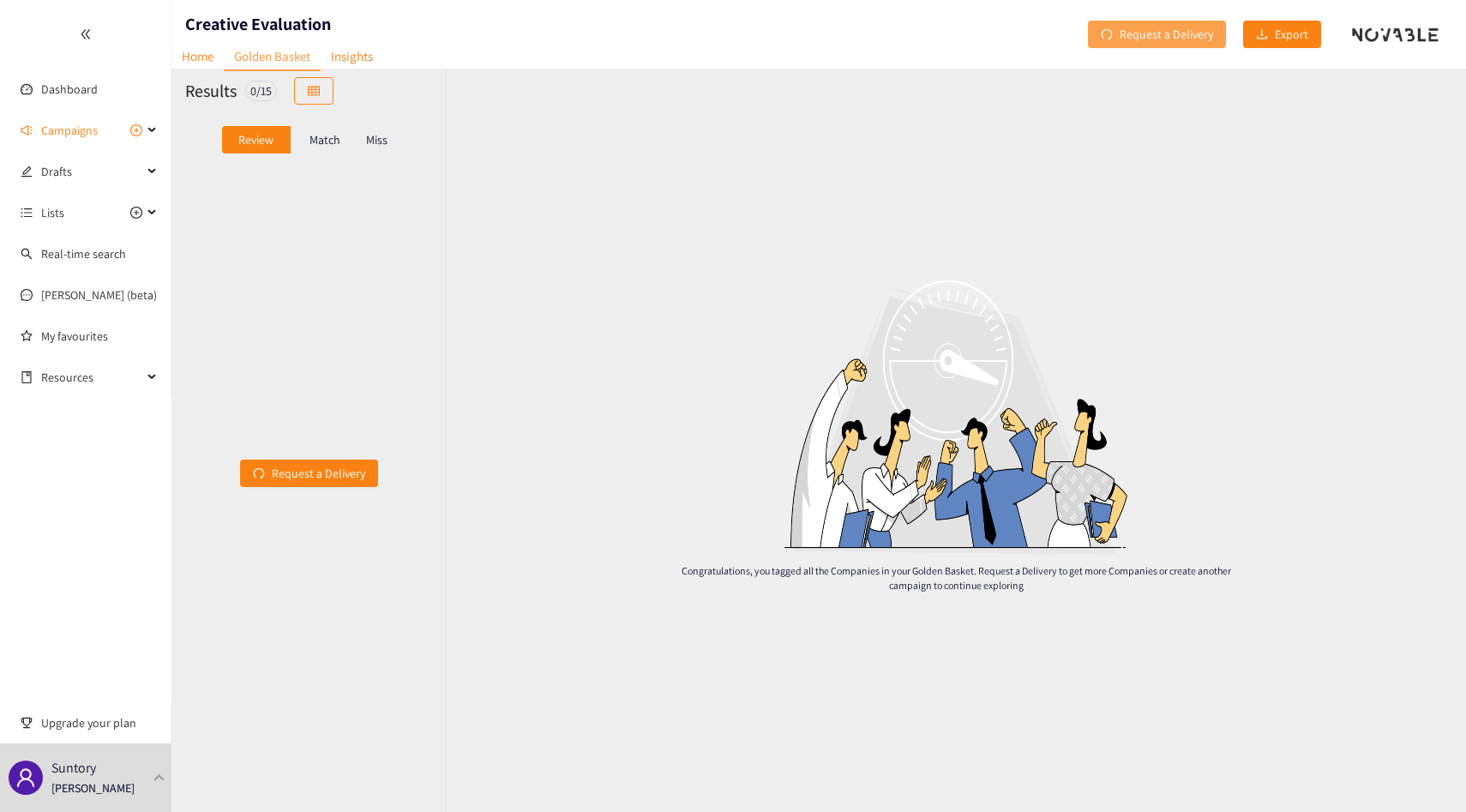
click at [1118, 30] on button "Request a Delivery" at bounding box center [1156, 34] width 138 height 28
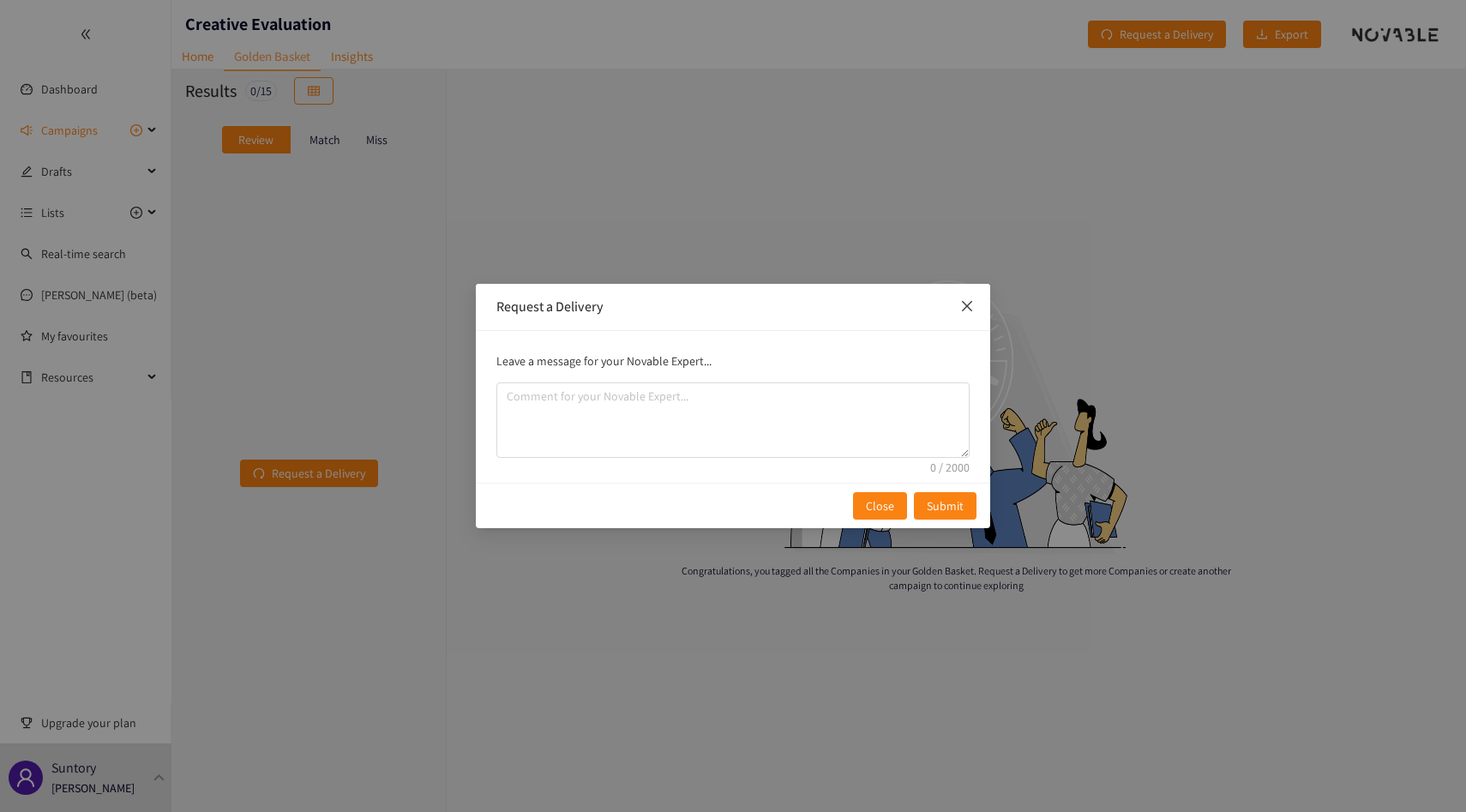
click at [971, 304] on icon "close" at bounding box center [966, 306] width 14 height 14
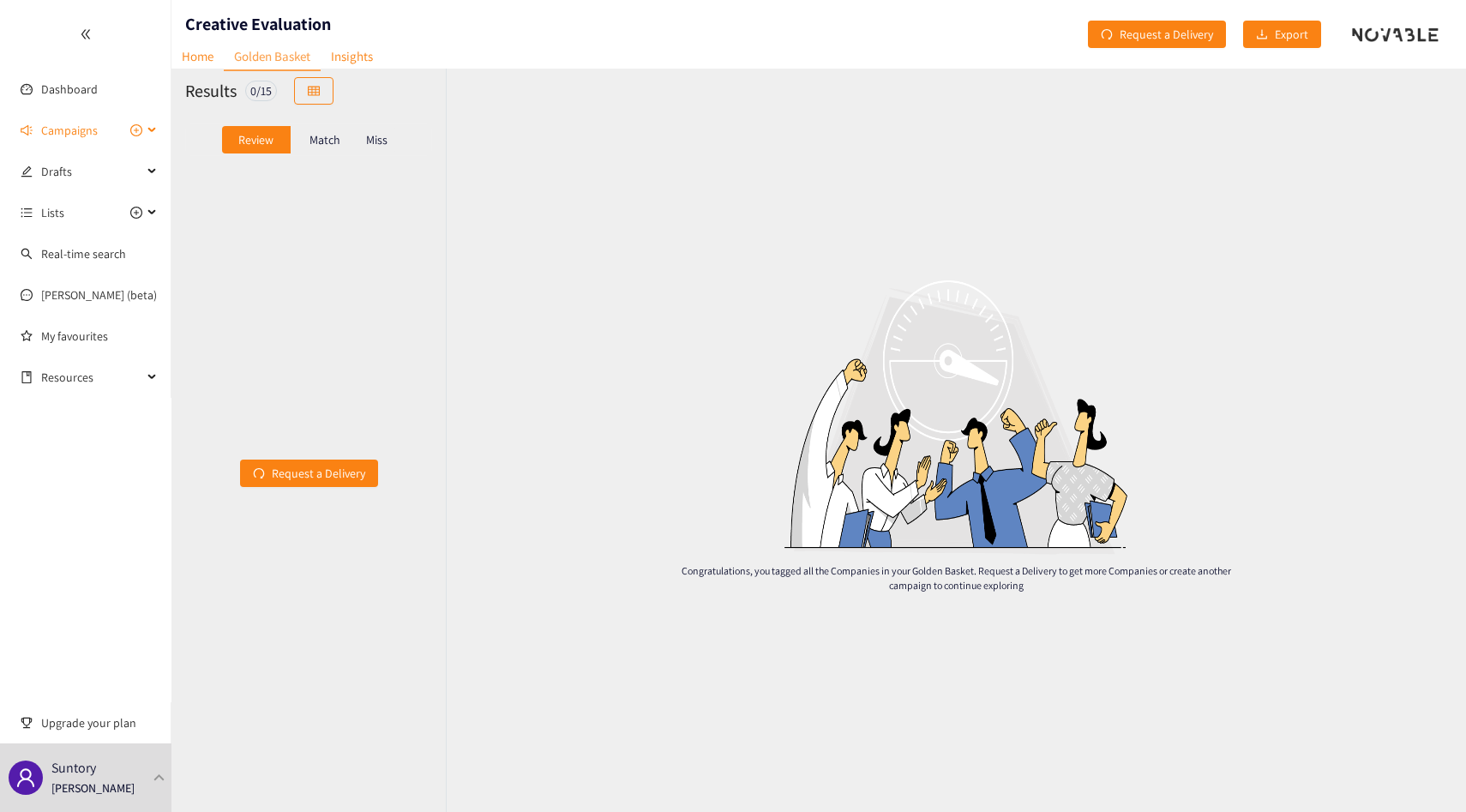
click at [66, 132] on span "Campaigns" at bounding box center [70, 130] width 57 height 34
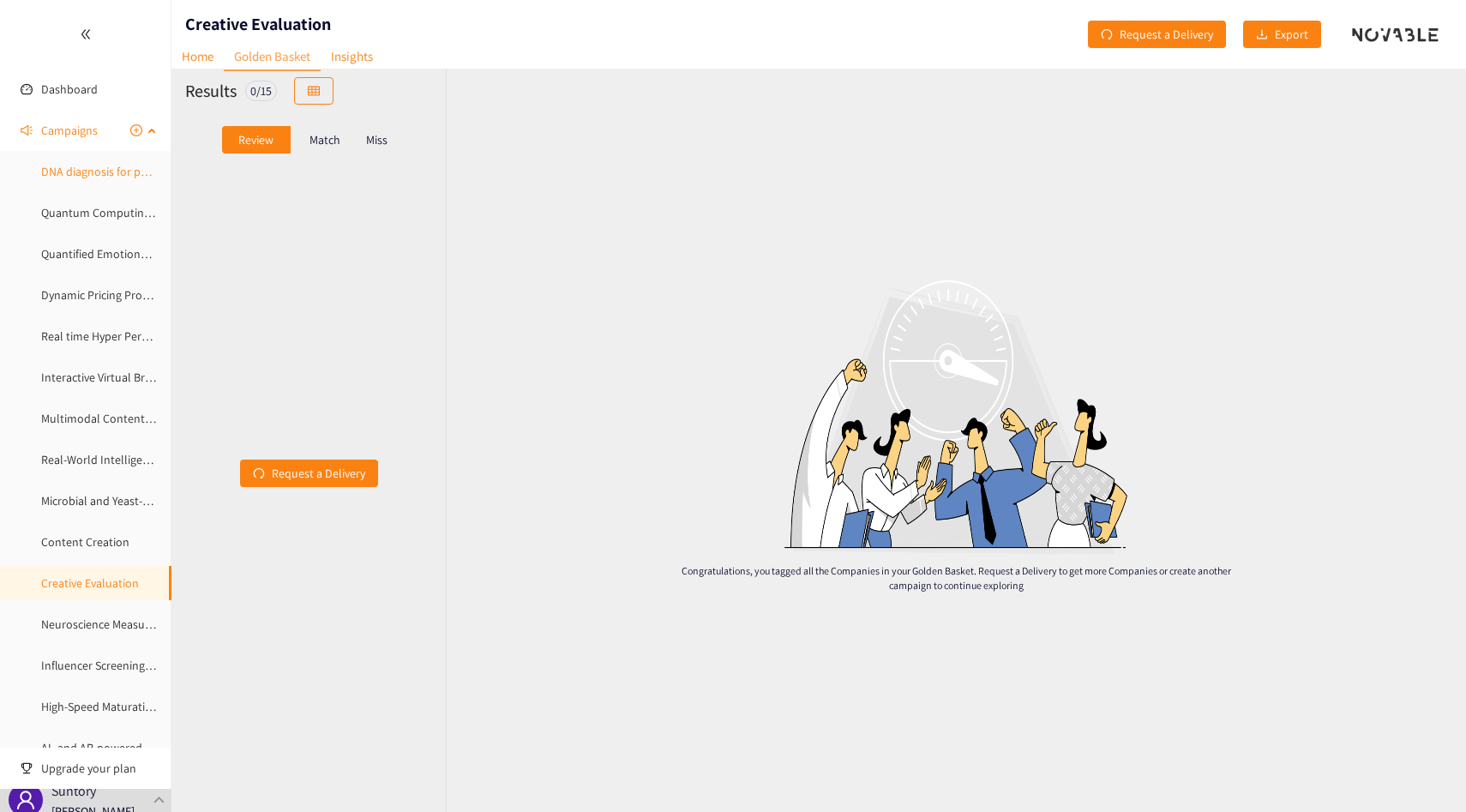
click at [61, 170] on link "DNA diagnosis for personaization" at bounding box center [126, 171] width 169 height 16
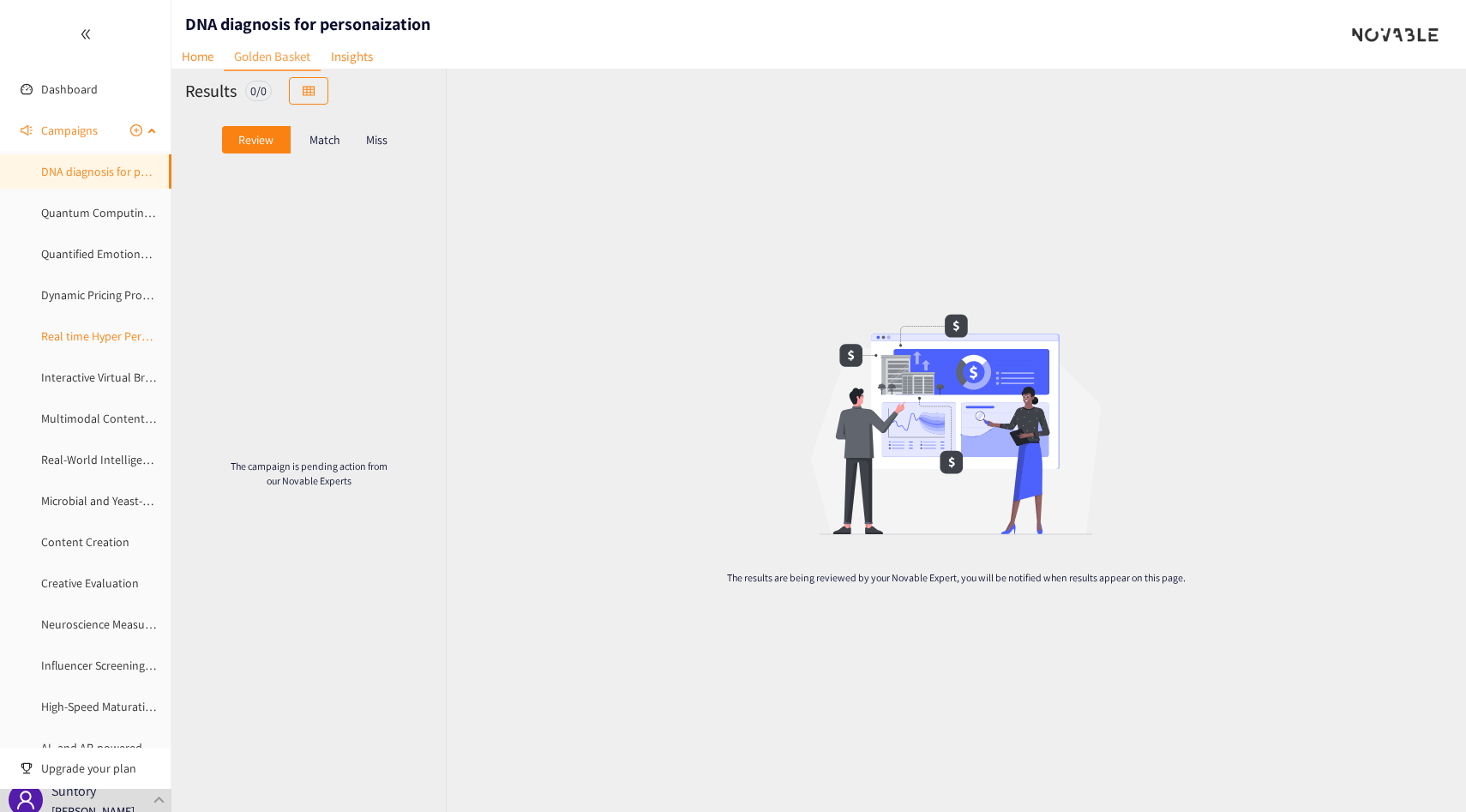
click at [66, 328] on link "Real time Hyper Personalized Marketing" at bounding box center [142, 335] width 202 height 16
click at [74, 372] on link "Interactive Virtual Brand Ambassadair" at bounding box center [137, 377] width 192 height 16
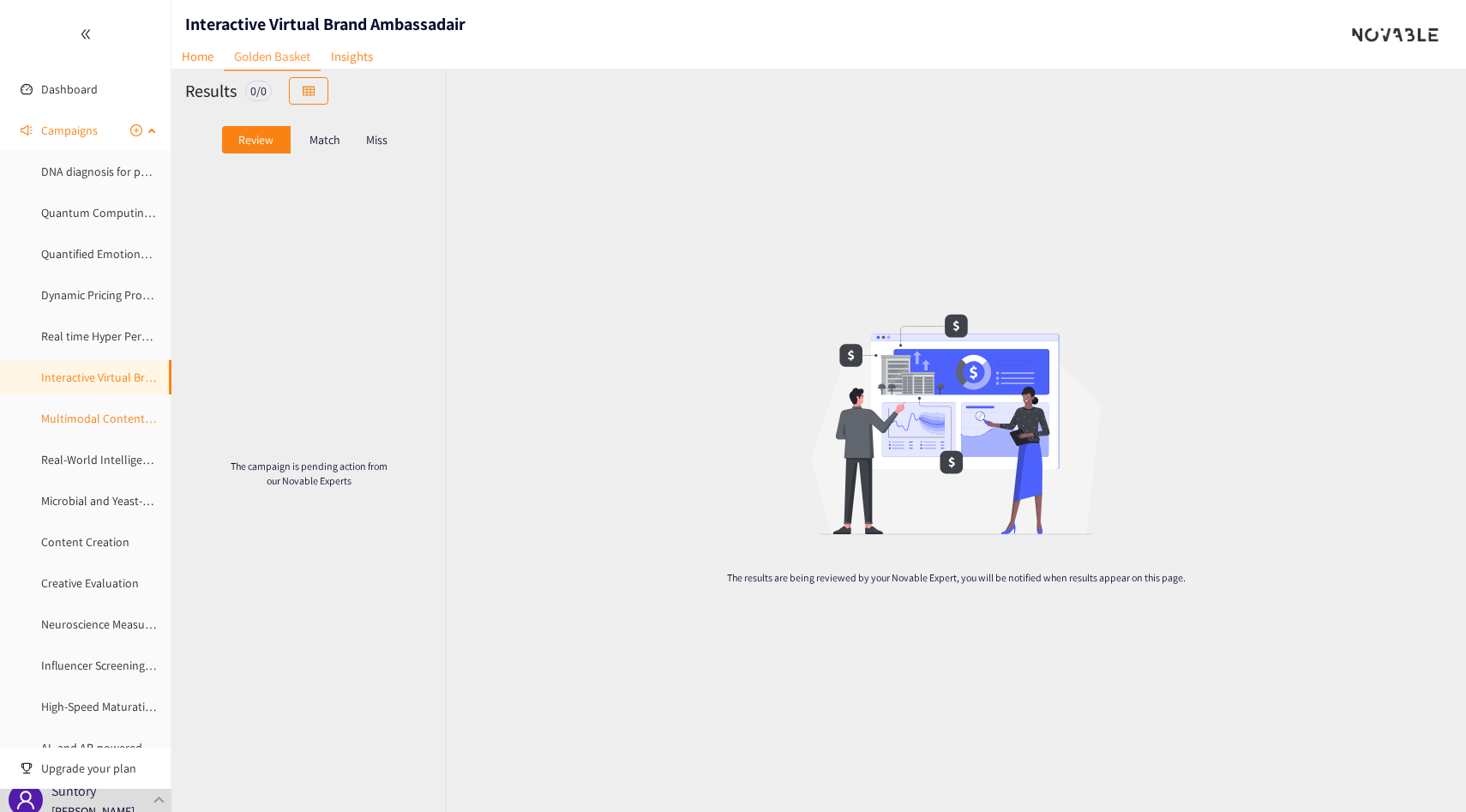
click at [73, 423] on link "Multimodal Content Creation" at bounding box center [116, 418] width 150 height 16
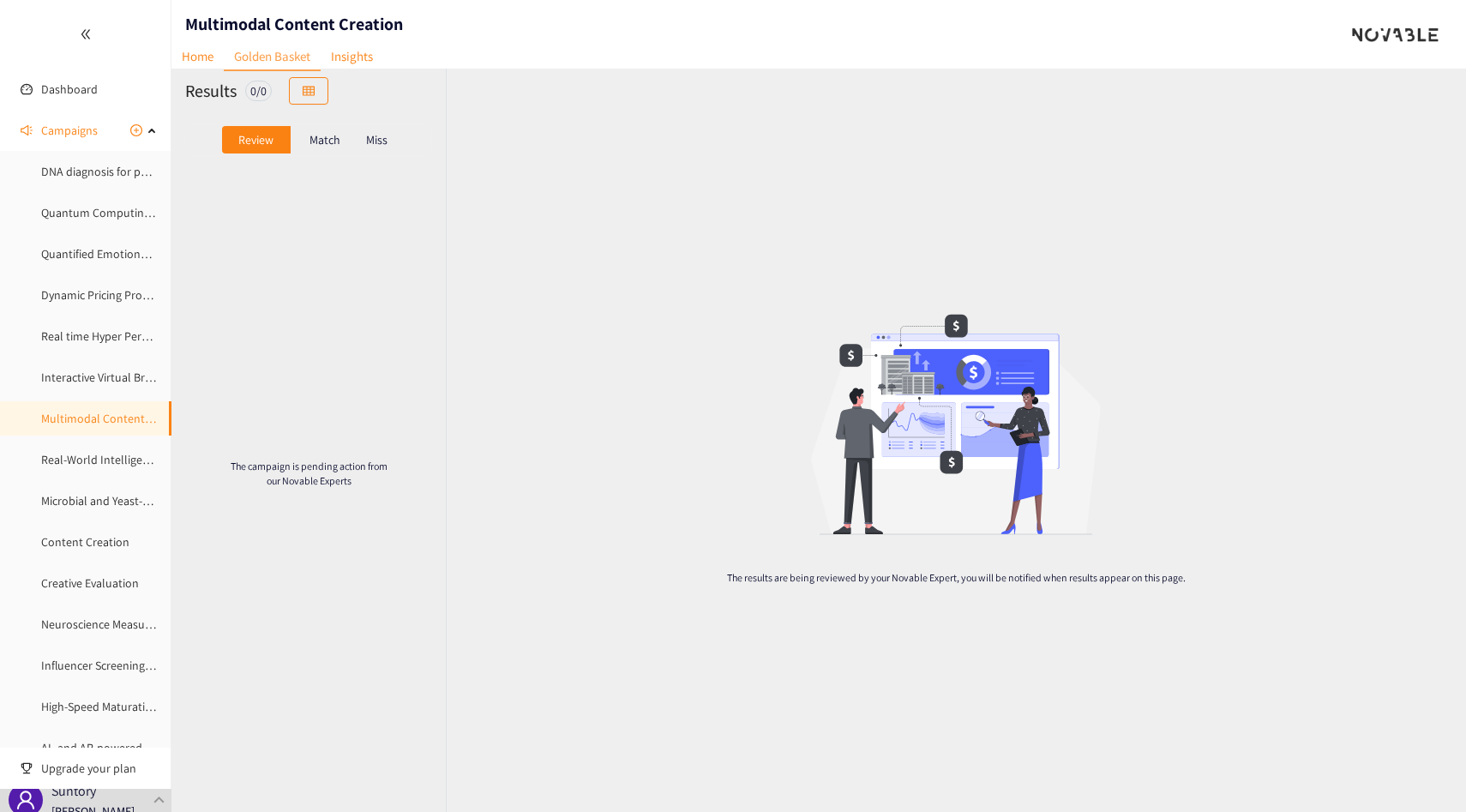
click at [81, 35] on icon "double-left" at bounding box center [85, 35] width 8 height 9
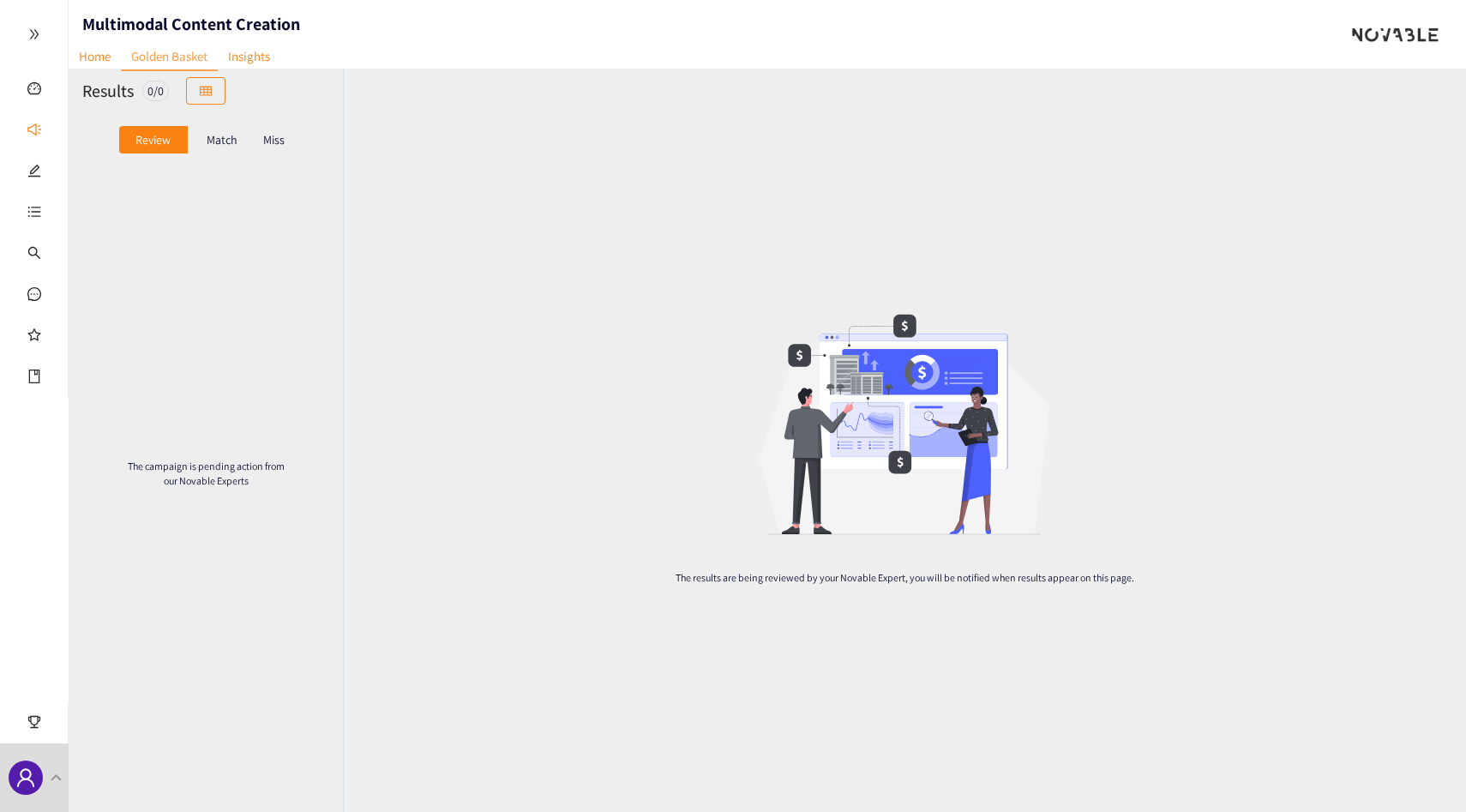
click at [62, 28] on div at bounding box center [34, 34] width 68 height 69
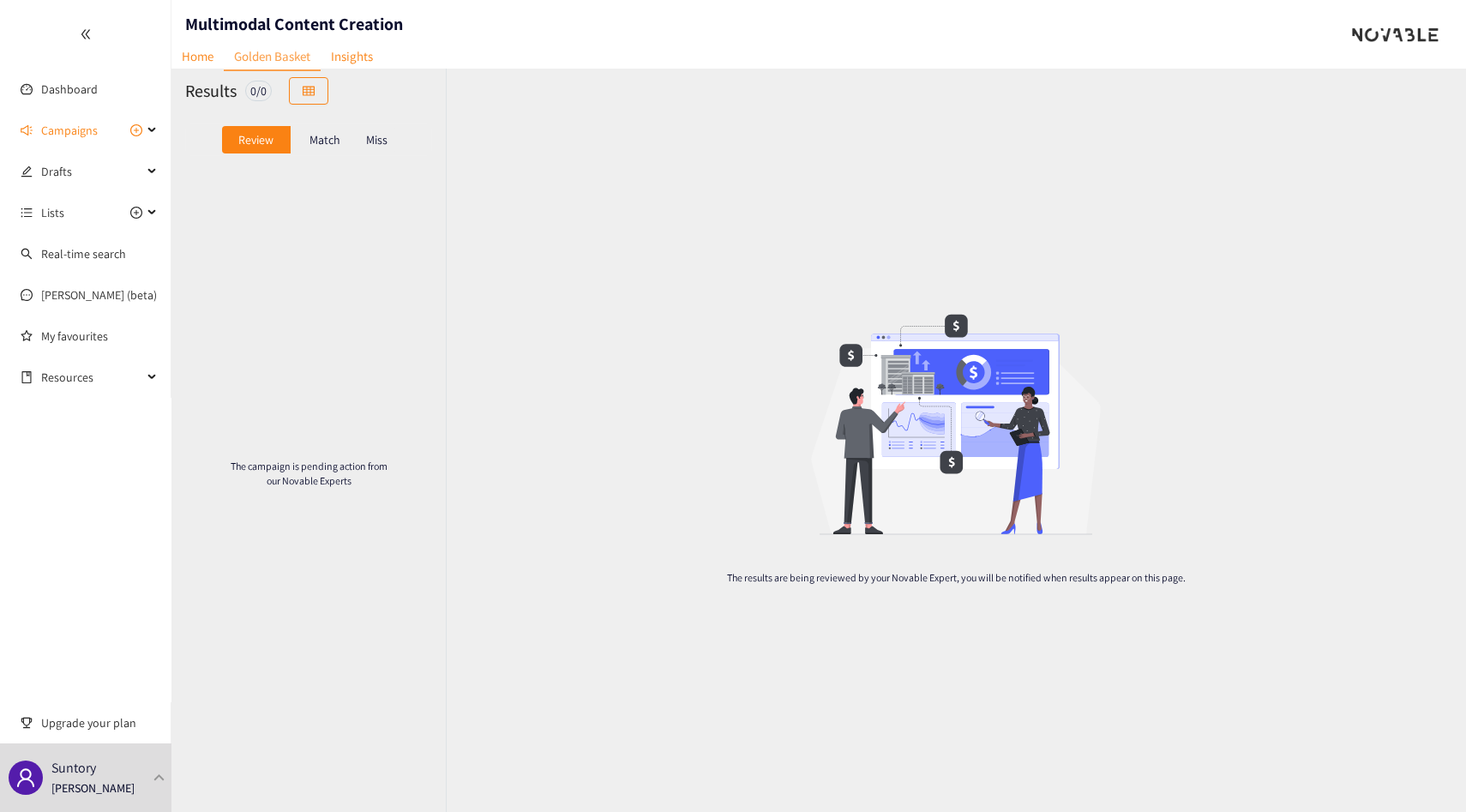
click at [78, 69] on ul "Dashboard Campaigns Drafts Lists Real-time search [PERSON_NAME] (beta) My favou…" at bounding box center [85, 198] width 172 height 398
click at [80, 88] on link "Dashboard" at bounding box center [70, 89] width 57 height 16
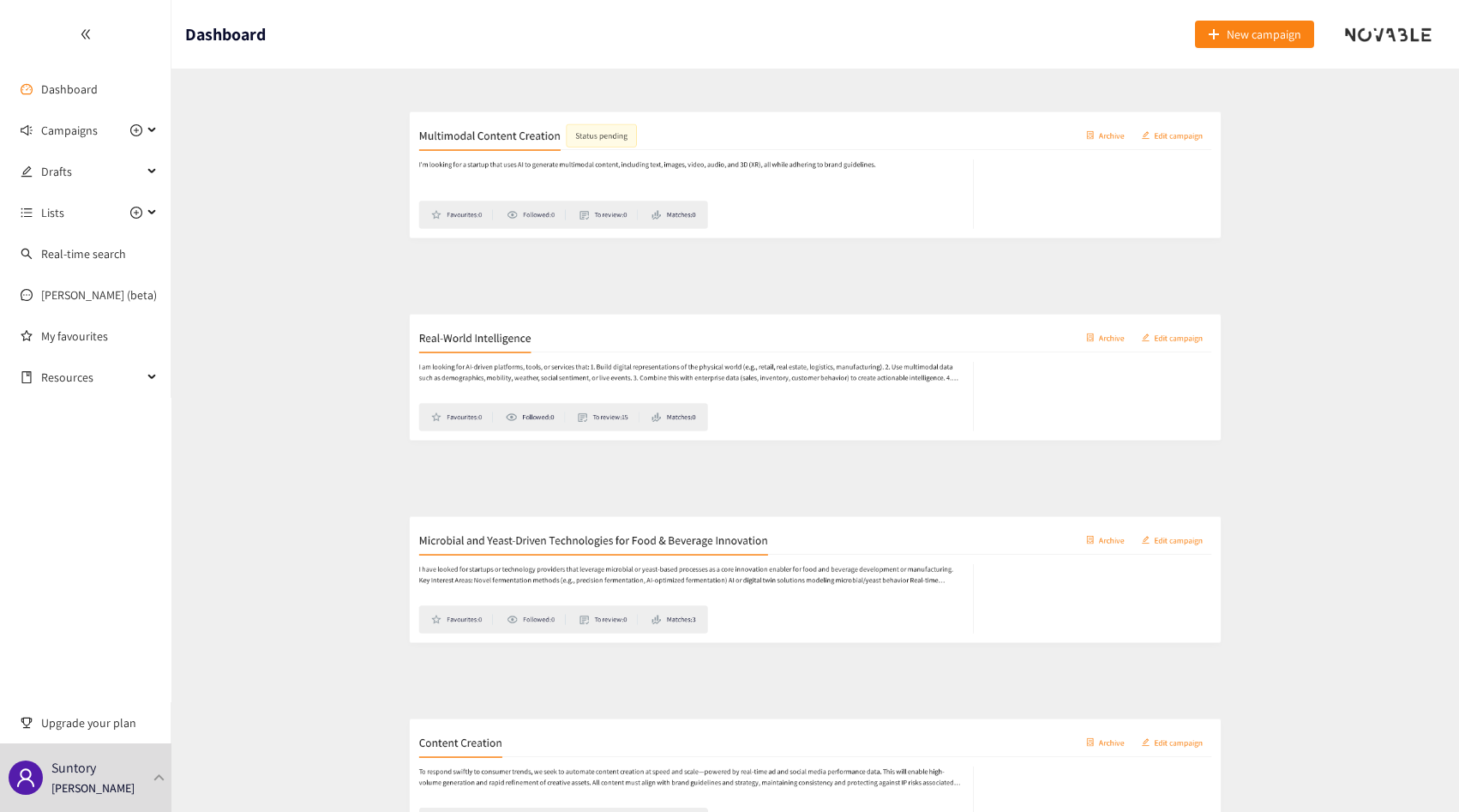
scroll to position [1580, 0]
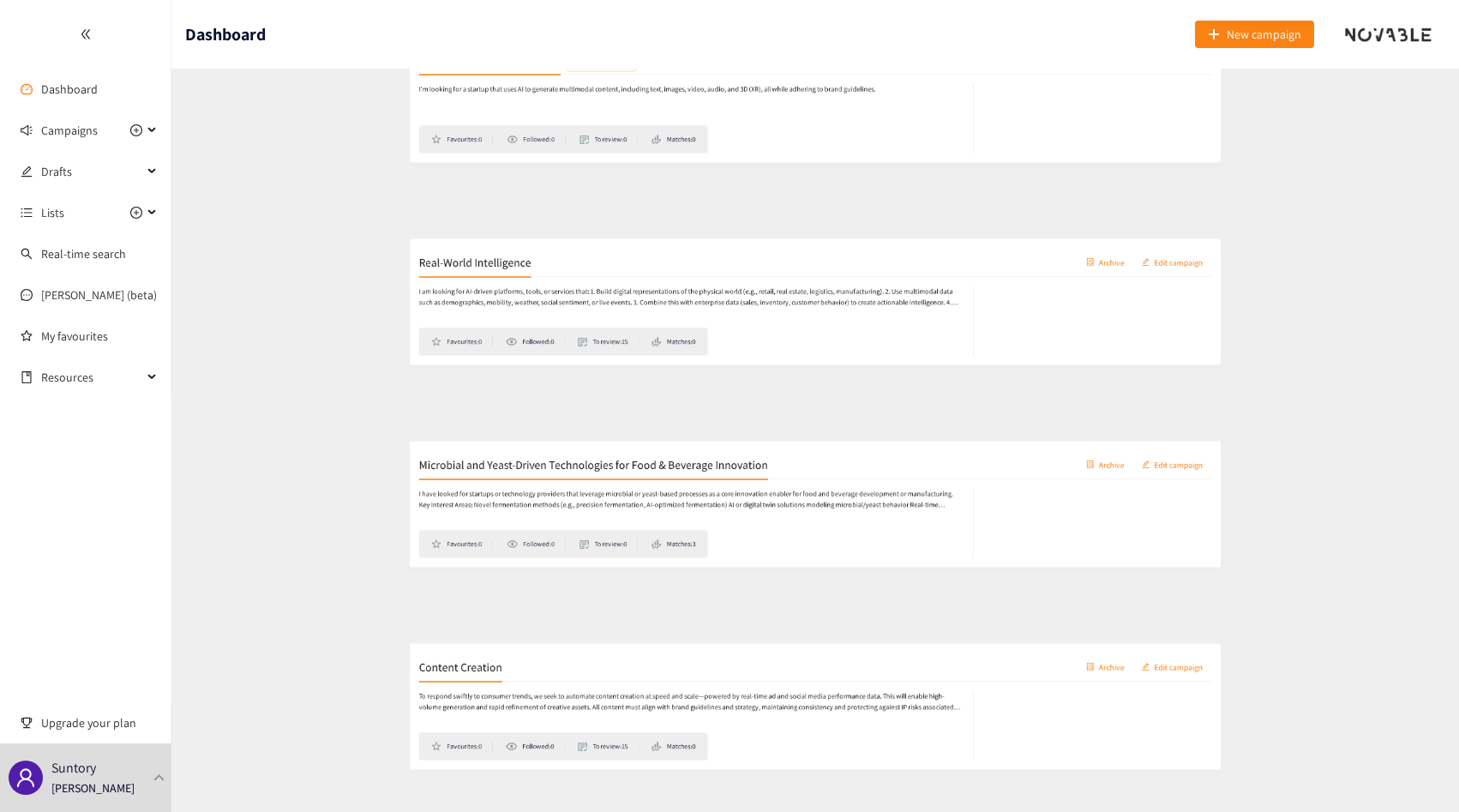
click at [493, 471] on div "I have looked for startups or technology providers that leverage microbial or y…" at bounding box center [815, 525] width 1176 height 117
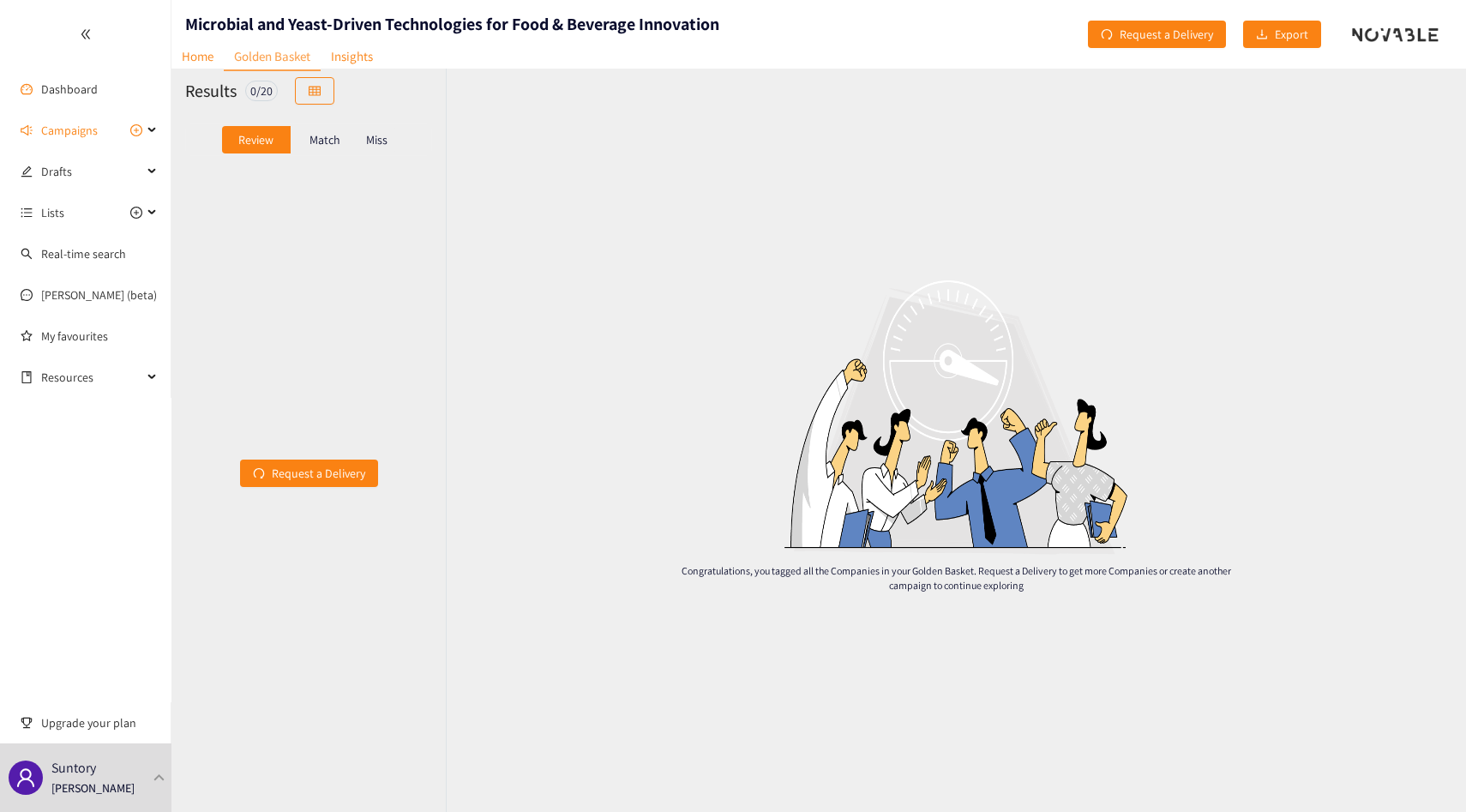
click at [361, 18] on h1 "Microbial and Yeast-Driven Technologies for Food & Beverage Innovation" at bounding box center [452, 24] width 534 height 24
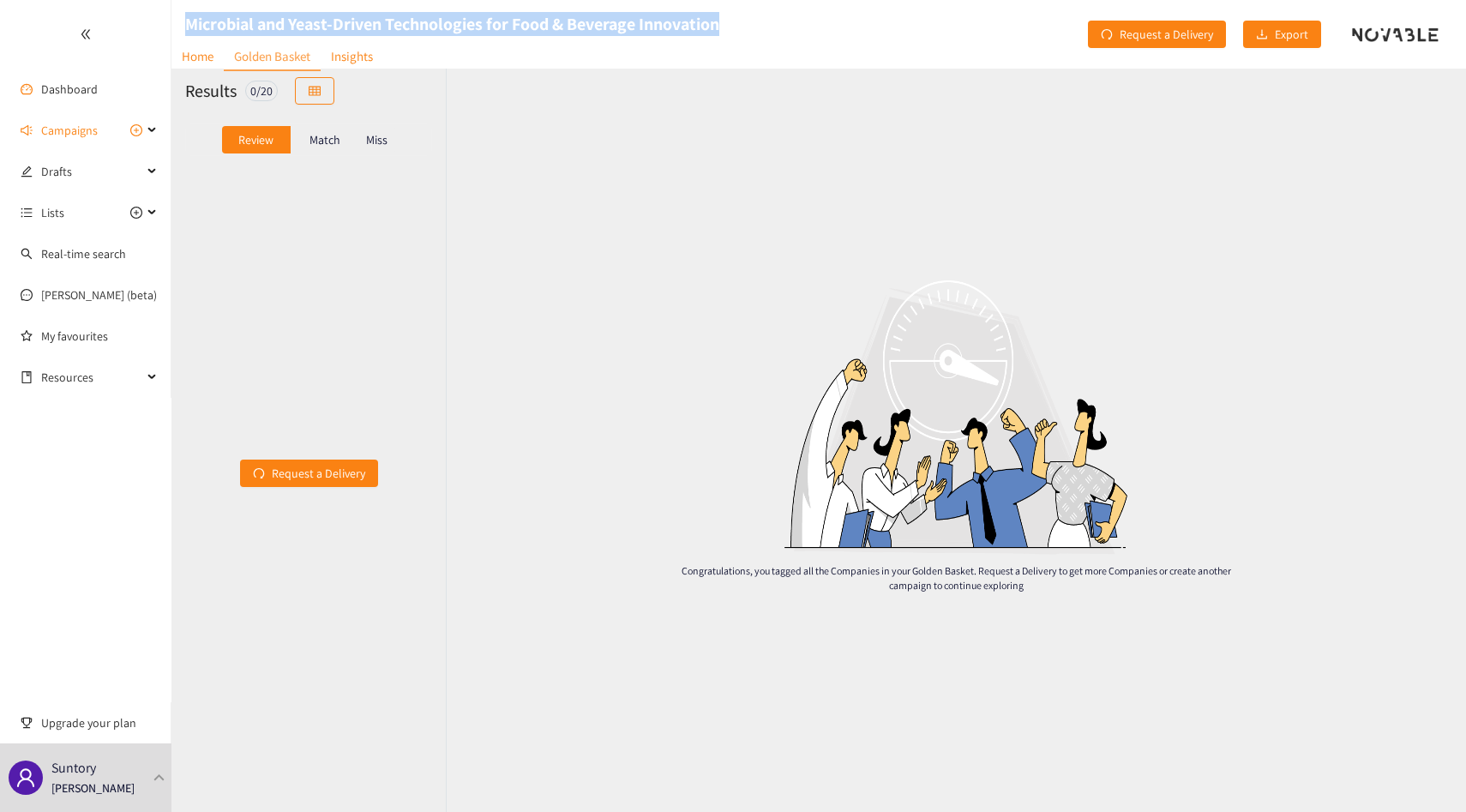
click at [361, 18] on h1 "Microbial and Yeast-Driven Technologies for Food & Beverage Innovation" at bounding box center [452, 24] width 534 height 24
copy h1 "Microbial and Yeast-Driven Technologies for Food & Beverage Innovation"
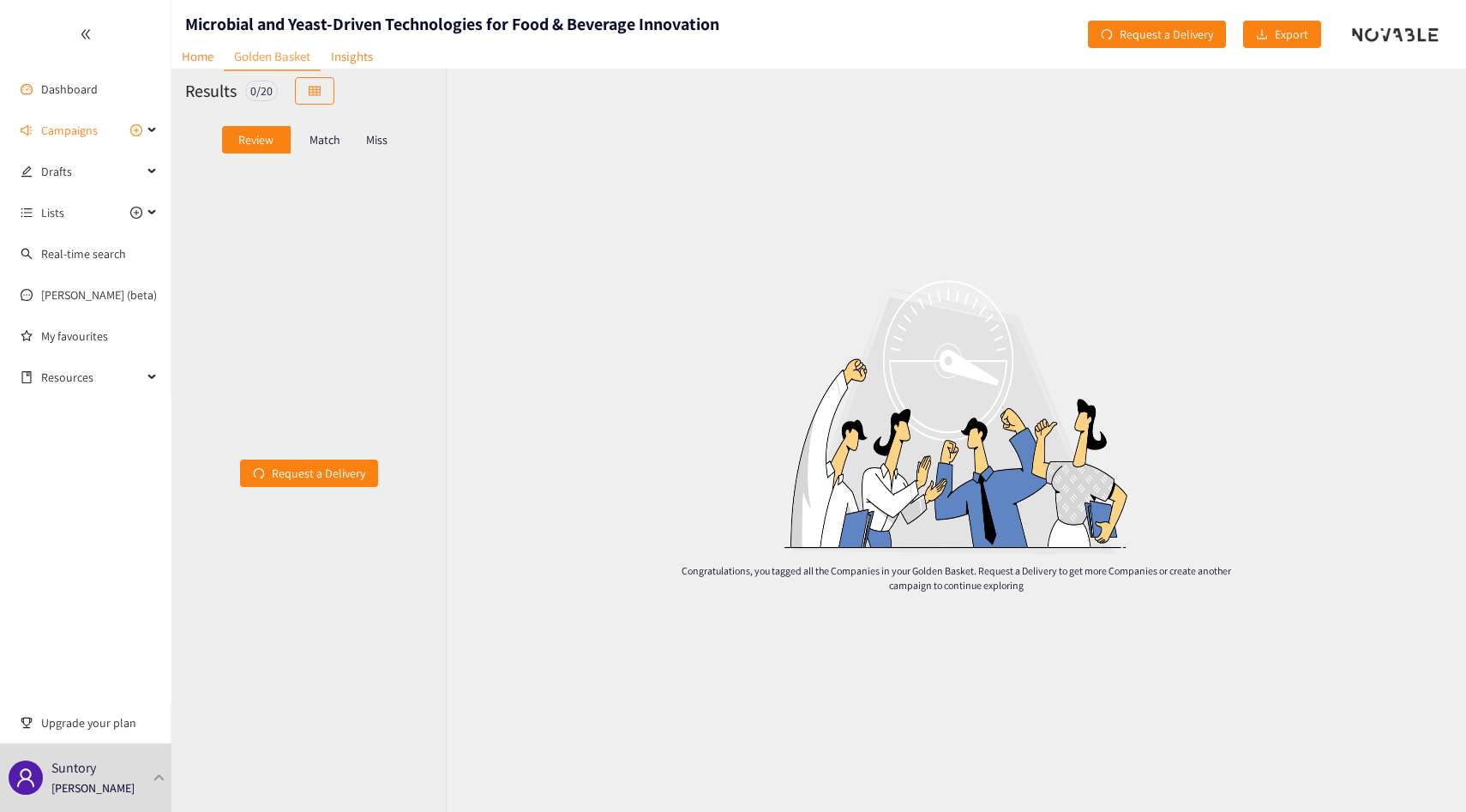
click at [812, 141] on div "Congratulations, you tagged all the Companies in your Golden Basket. Request a …" at bounding box center [955, 440] width 1020 height 743
click at [1143, 172] on div "Congratulations, you tagged all the Companies in your Golden Basket. Request a …" at bounding box center [955, 440] width 1020 height 743
click at [186, 59] on link "Home" at bounding box center [197, 56] width 52 height 27
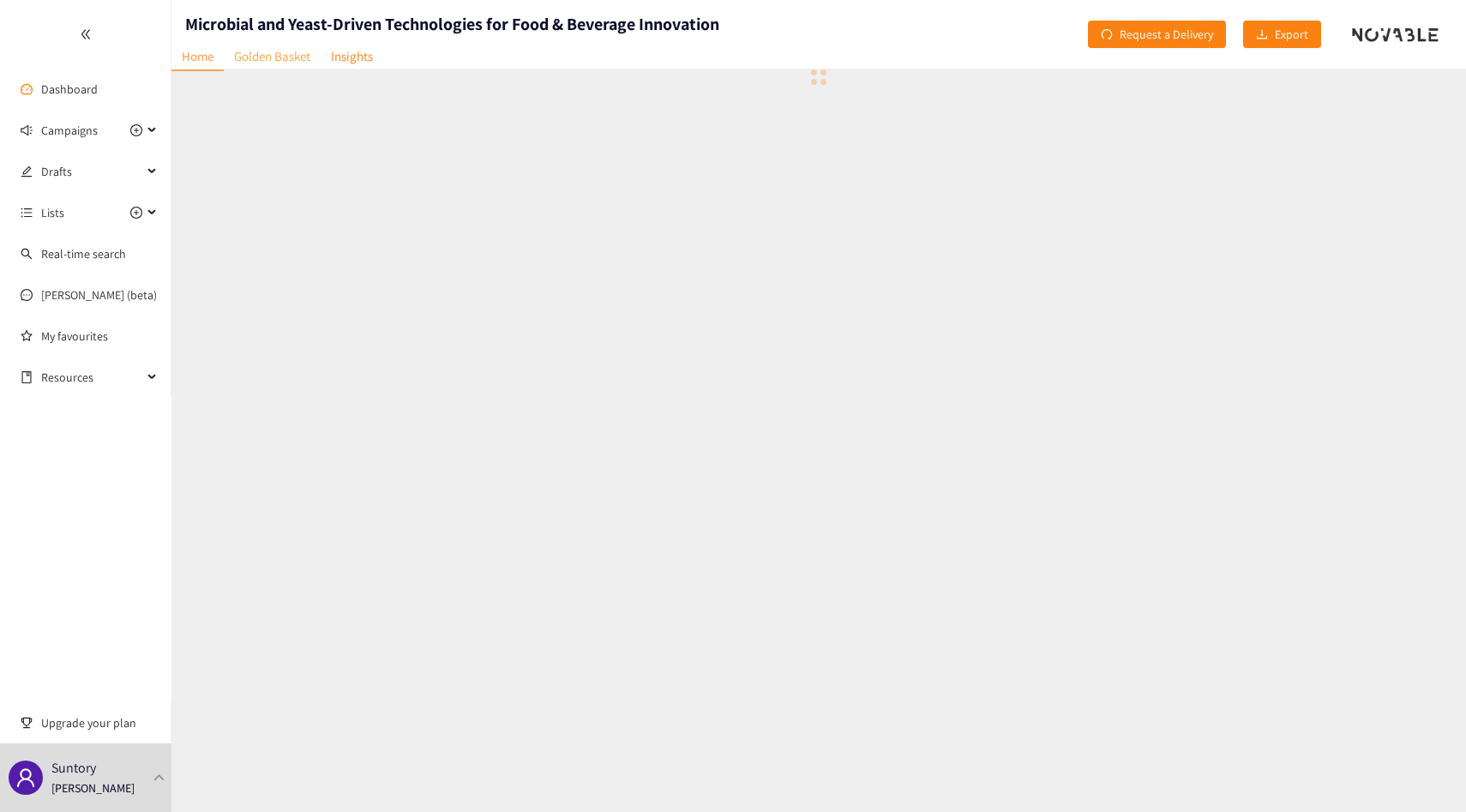
click at [254, 59] on link "Golden Basket" at bounding box center [272, 56] width 96 height 27
